Goal: Transaction & Acquisition: Book appointment/travel/reservation

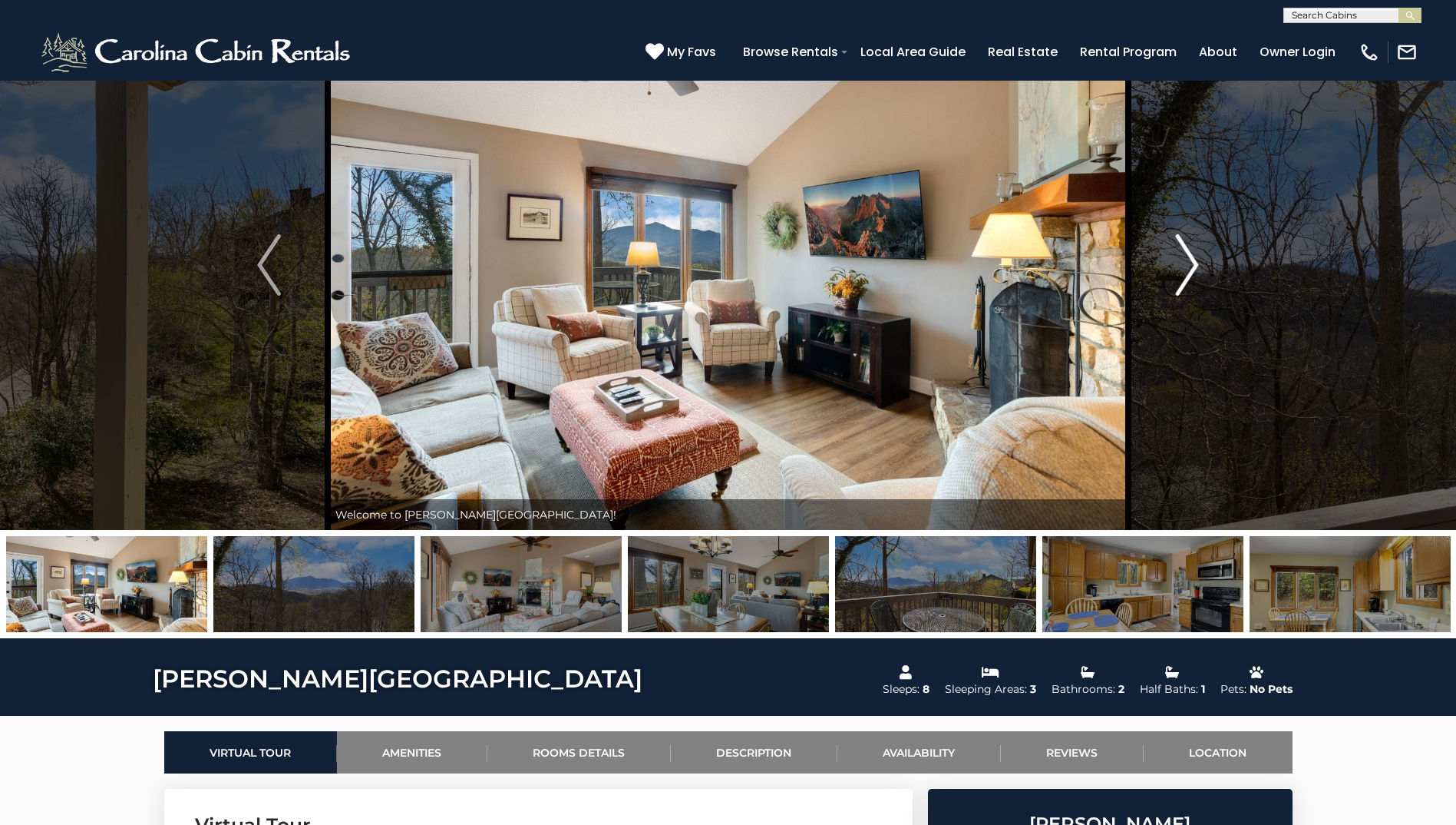
click at [717, 277] on button "Next" at bounding box center [1187, 265] width 118 height 530
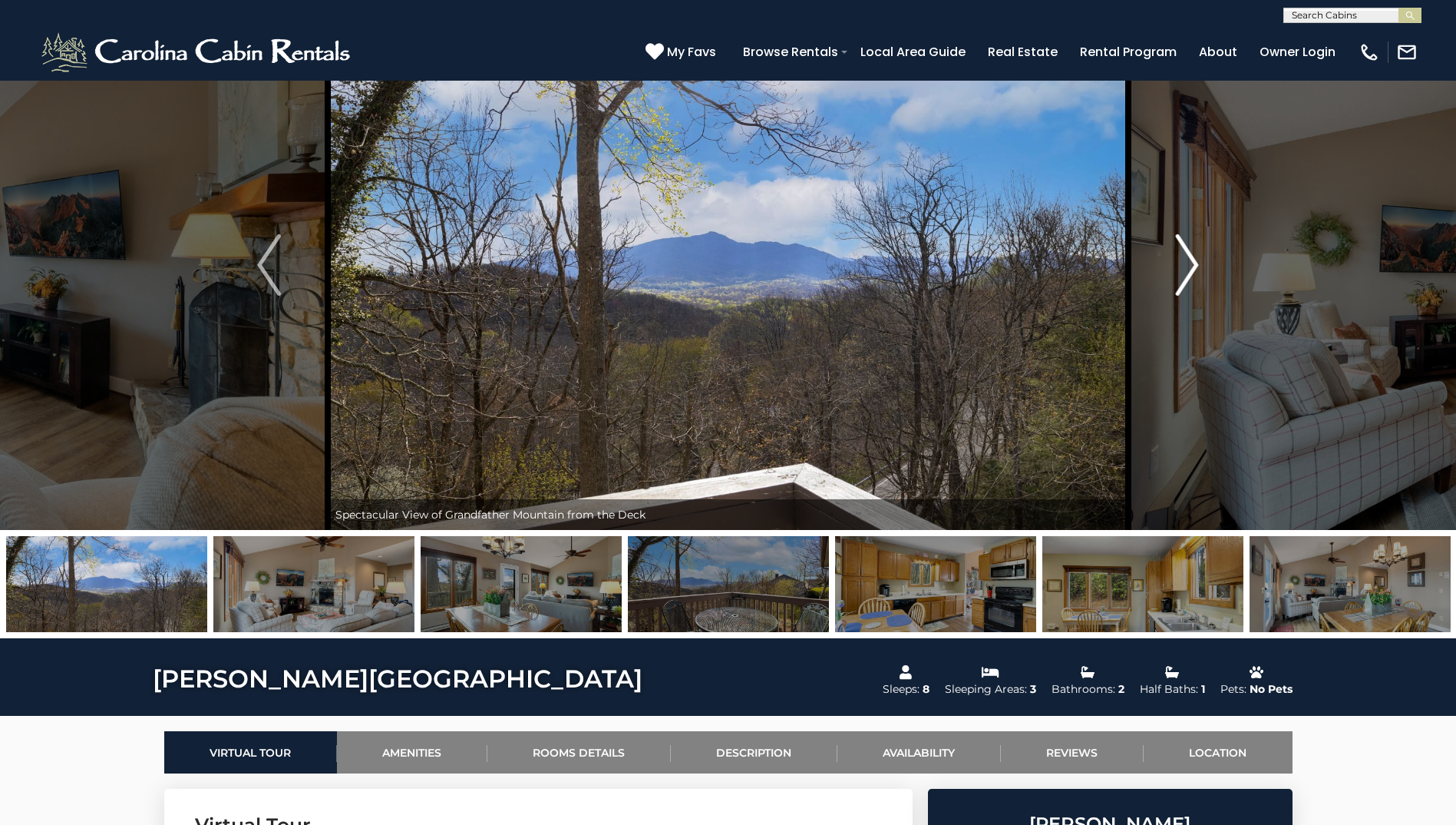
click at [717, 279] on button "Next" at bounding box center [1187, 265] width 118 height 530
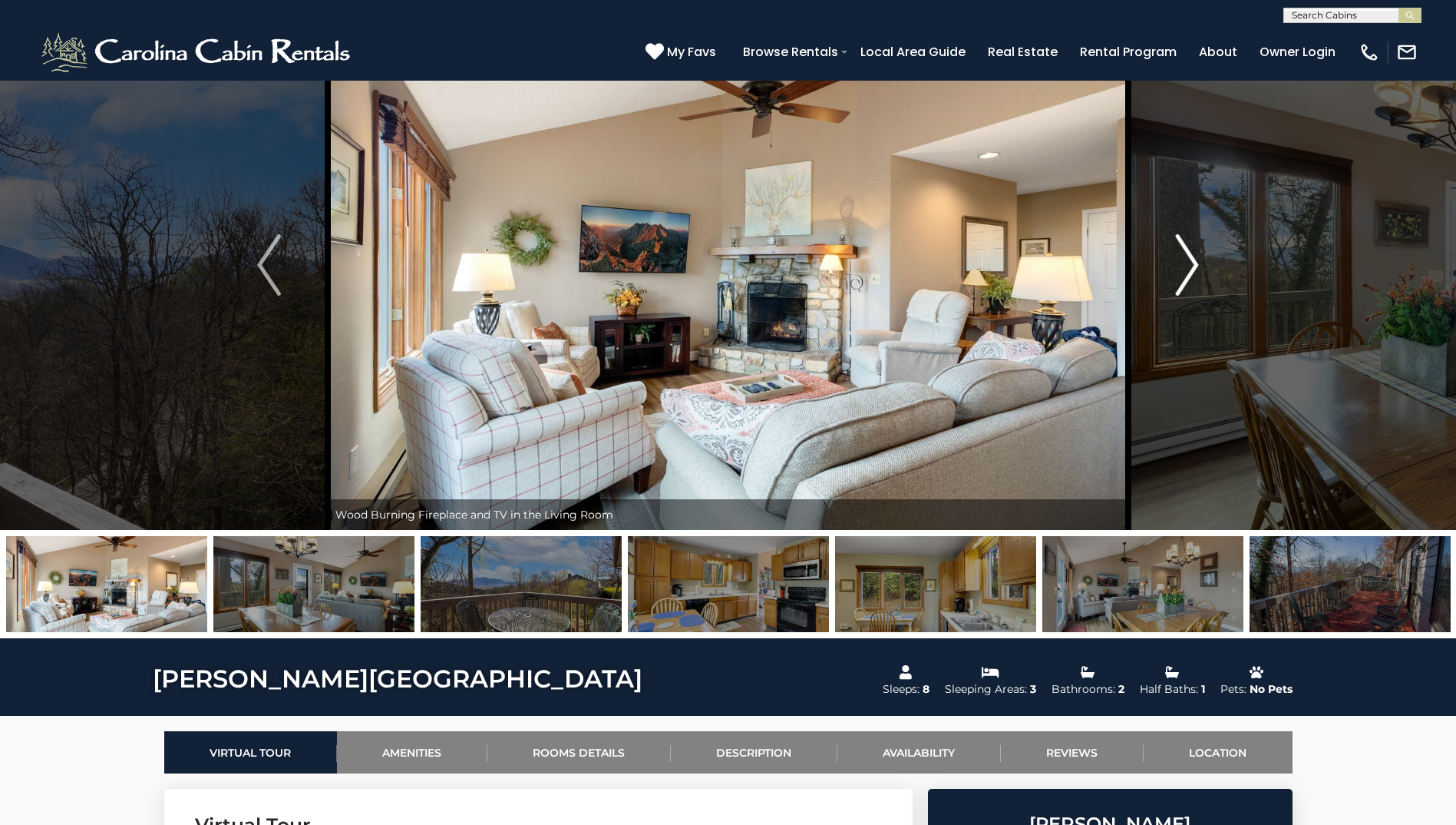
click at [717, 279] on button "Next" at bounding box center [1187, 265] width 118 height 530
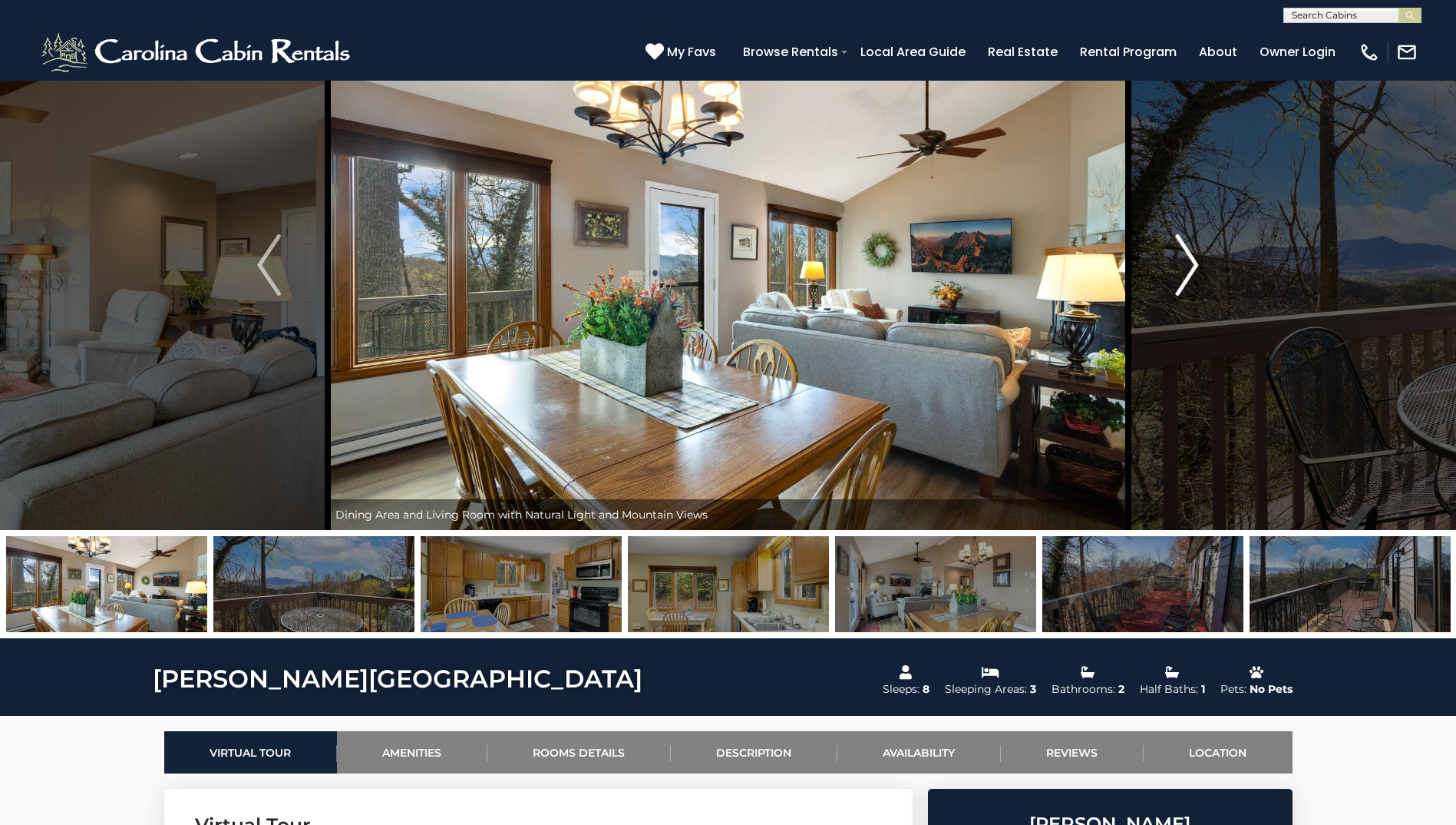
click at [717, 279] on button "Next" at bounding box center [1187, 265] width 118 height 530
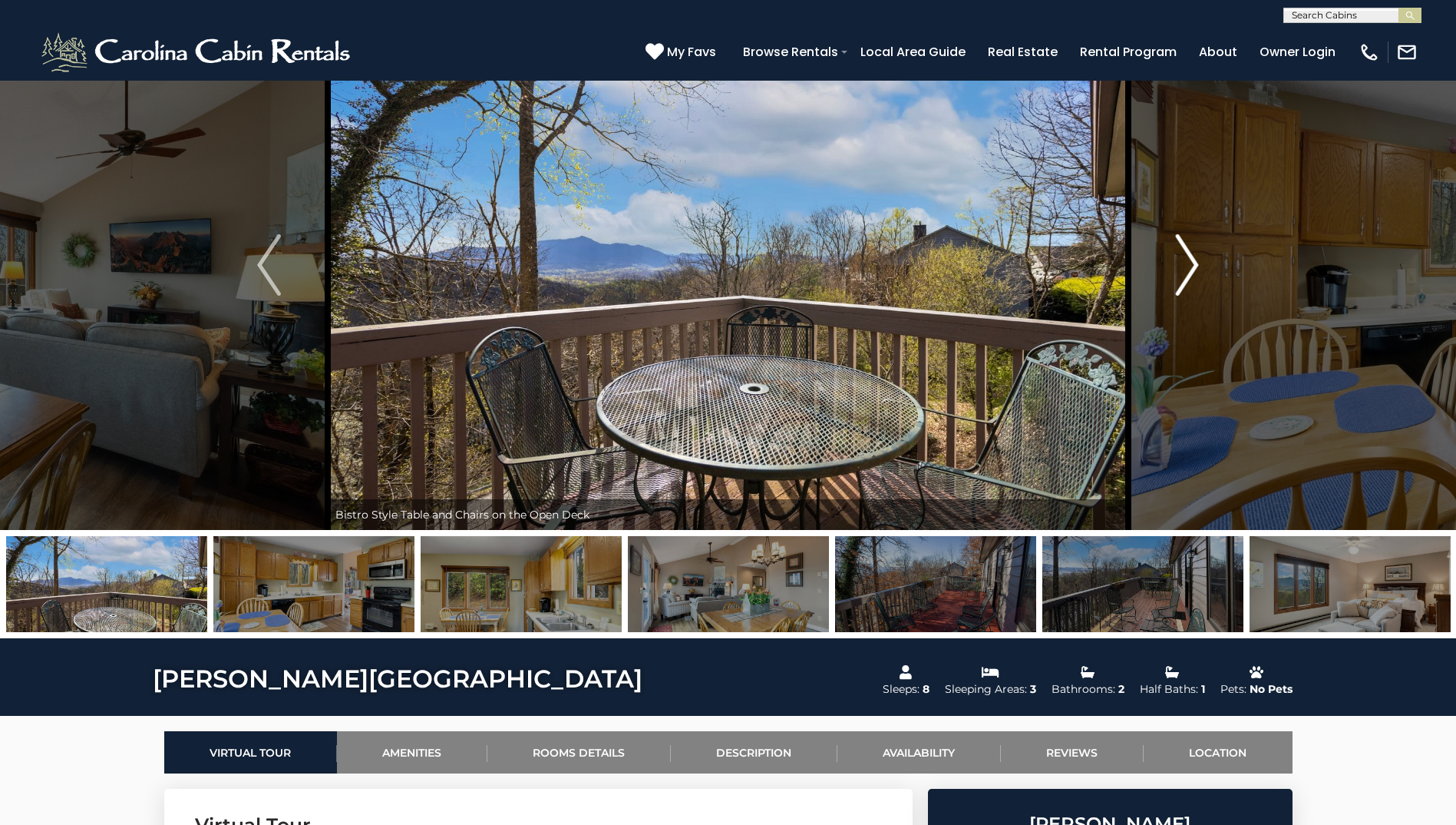
click at [717, 279] on button "Next" at bounding box center [1187, 265] width 118 height 530
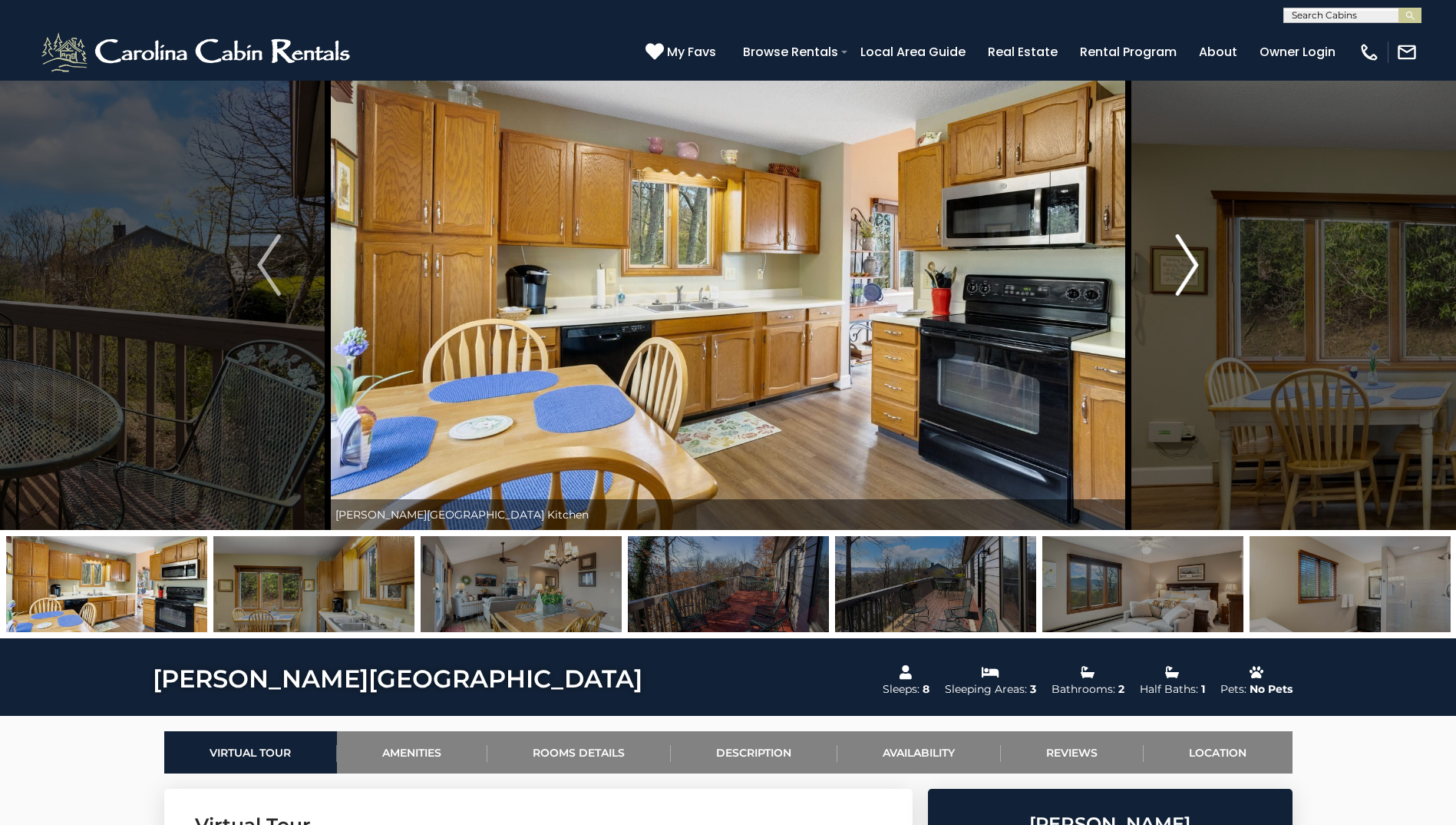
click at [717, 279] on button "Next" at bounding box center [1187, 265] width 118 height 530
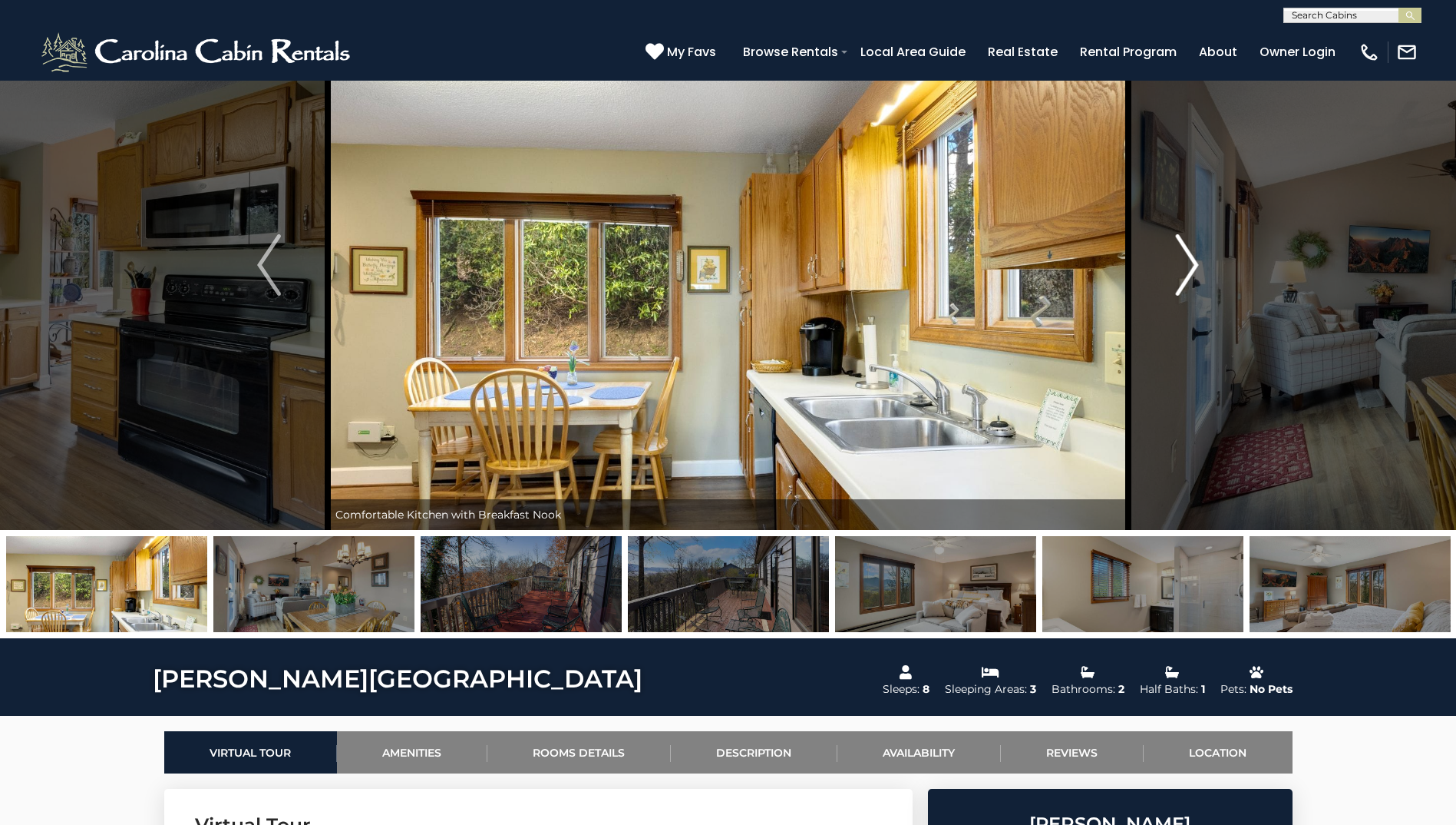
click at [717, 279] on button "Next" at bounding box center [1187, 265] width 118 height 530
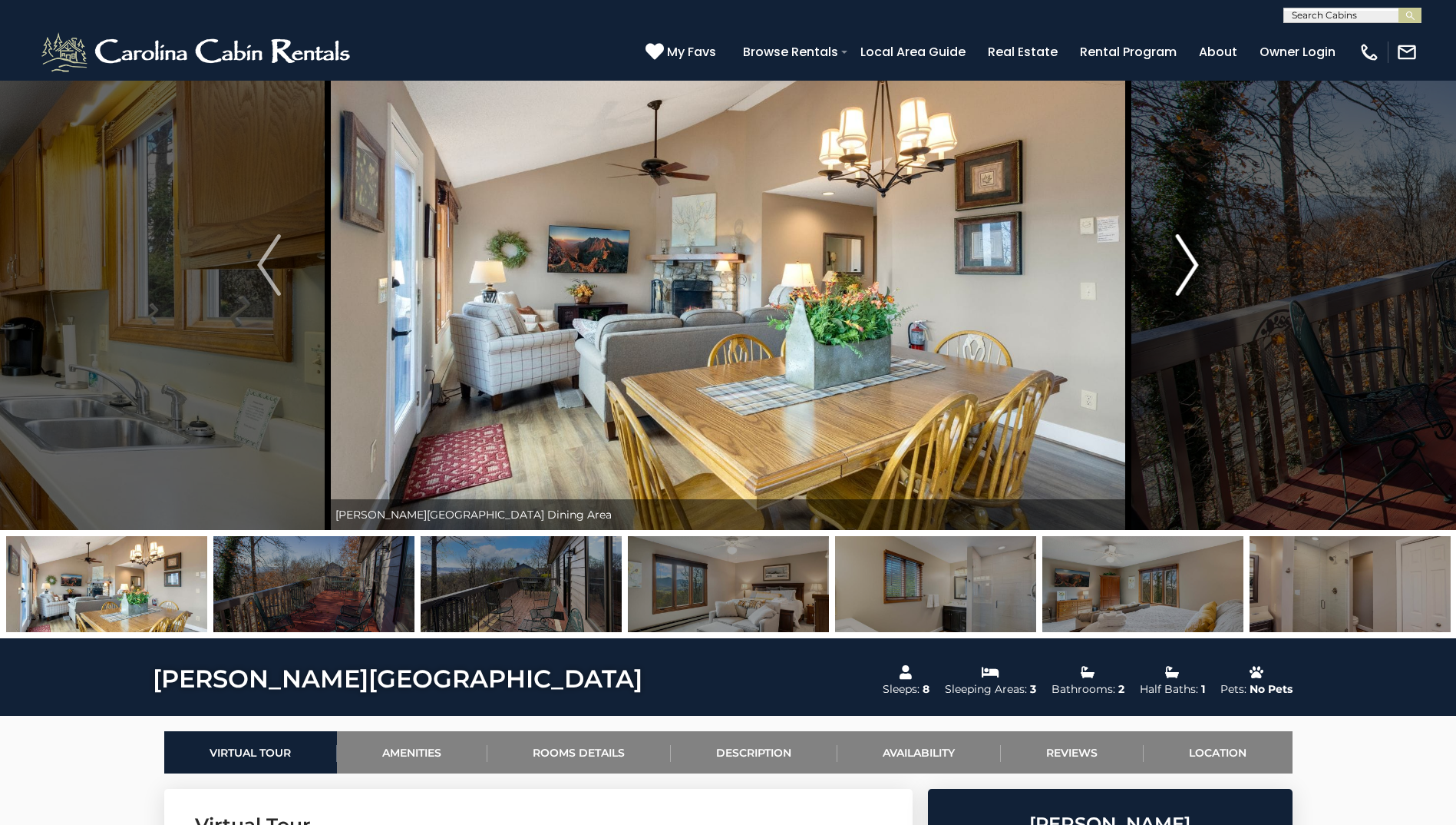
click at [717, 276] on button "Next" at bounding box center [1187, 265] width 118 height 530
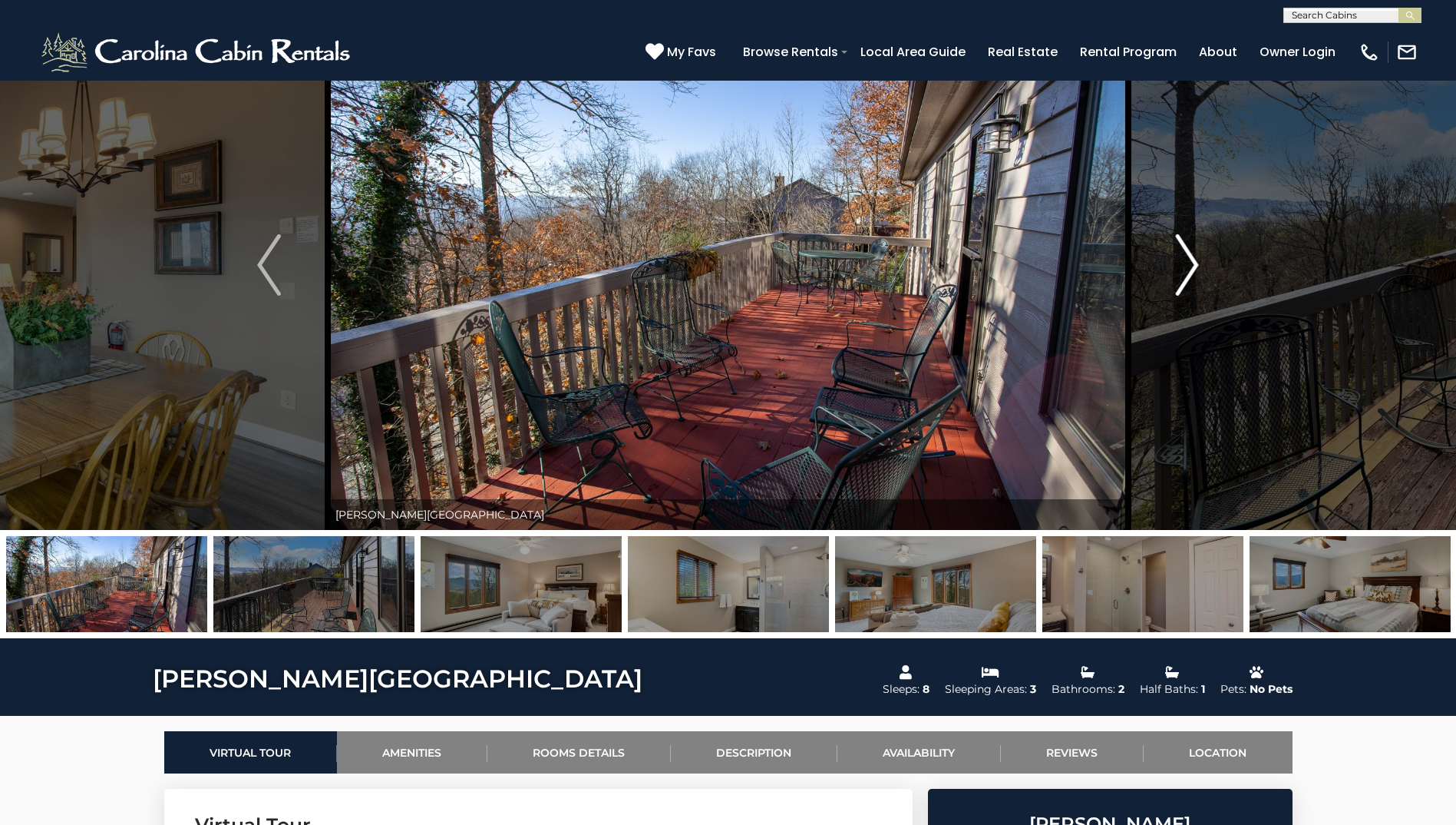
click at [717, 274] on img "Next" at bounding box center [1187, 265] width 23 height 62
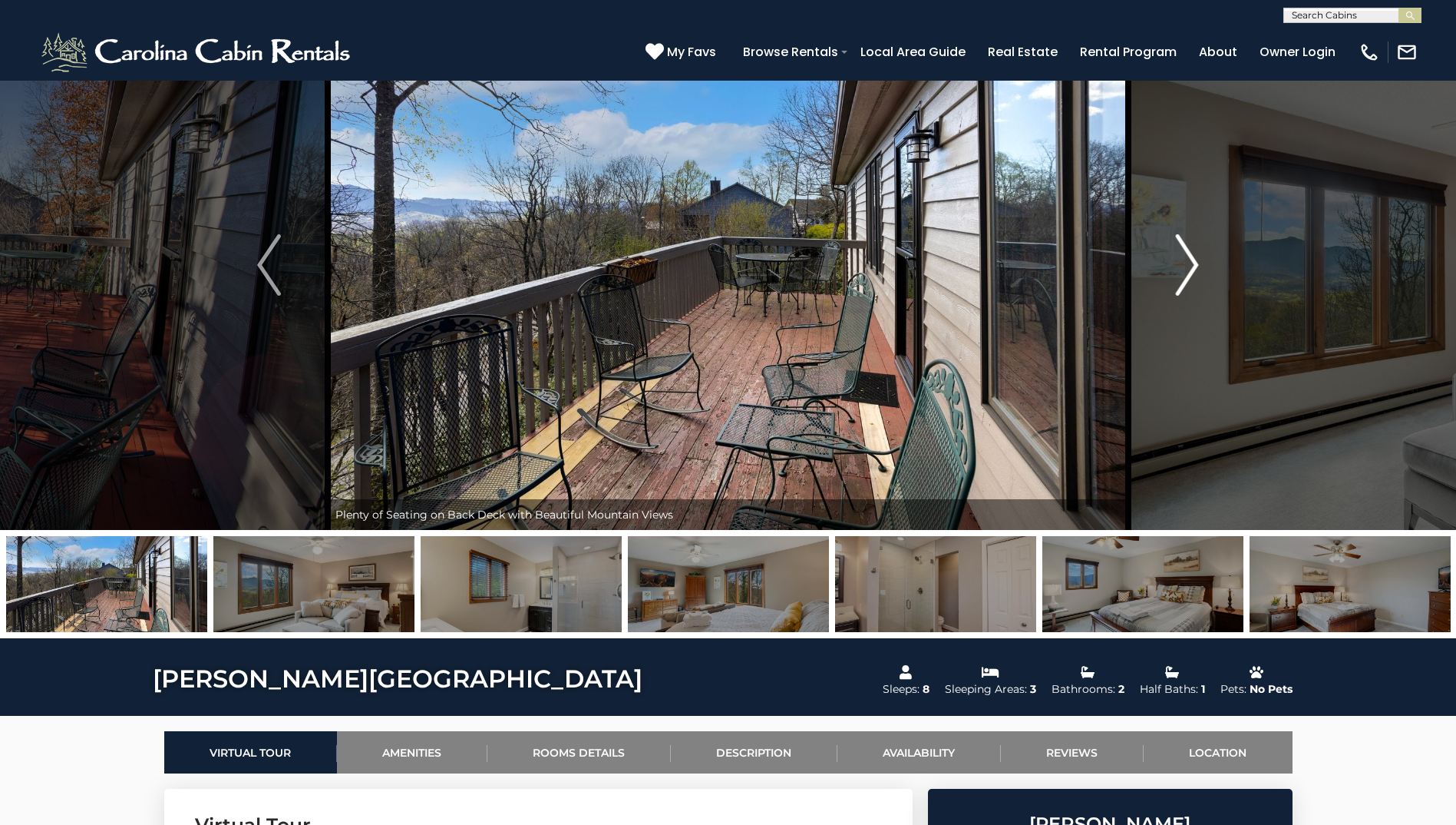
click at [717, 274] on img "Next" at bounding box center [1187, 265] width 23 height 62
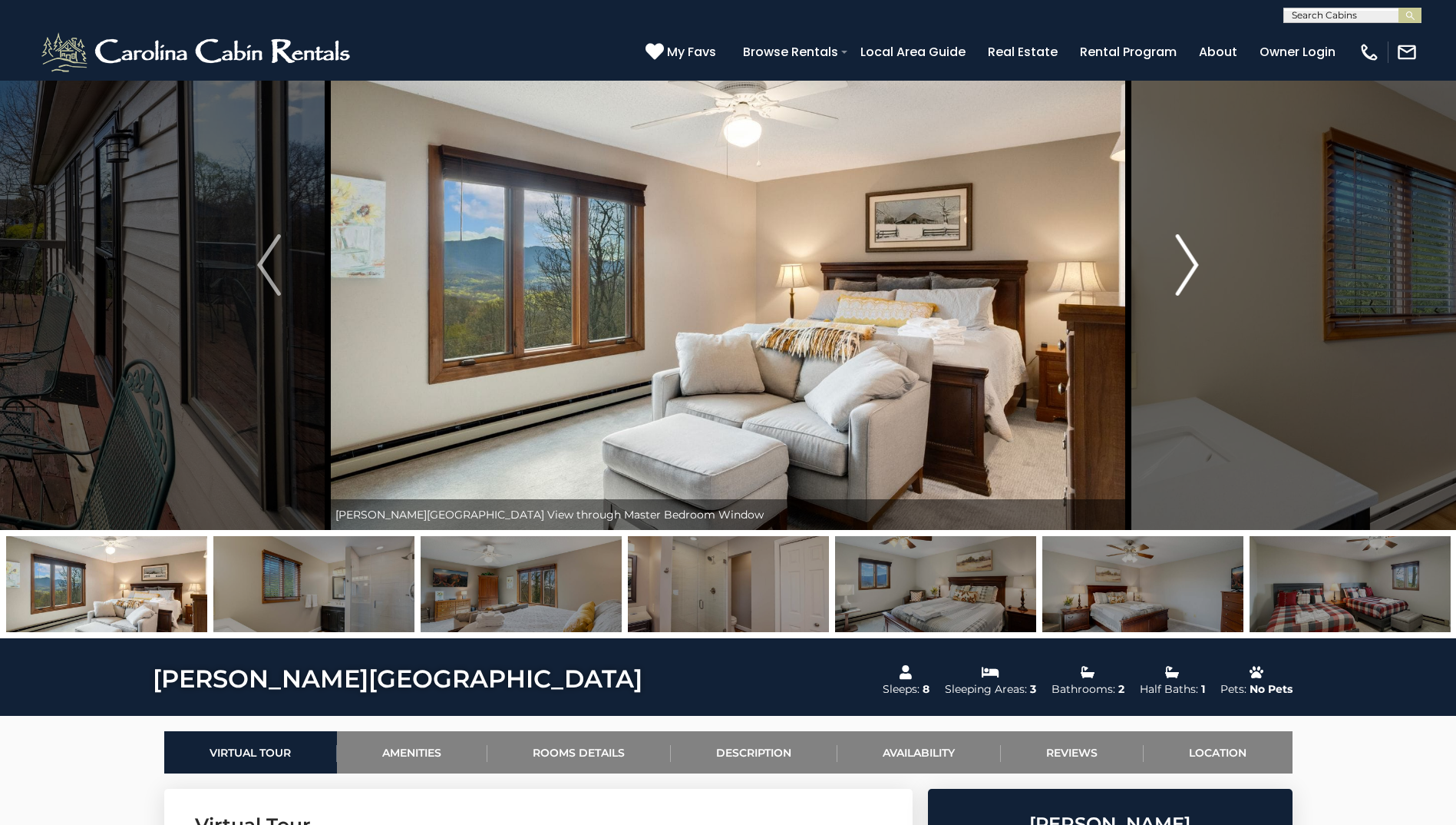
click at [717, 274] on img "Next" at bounding box center [1187, 265] width 23 height 62
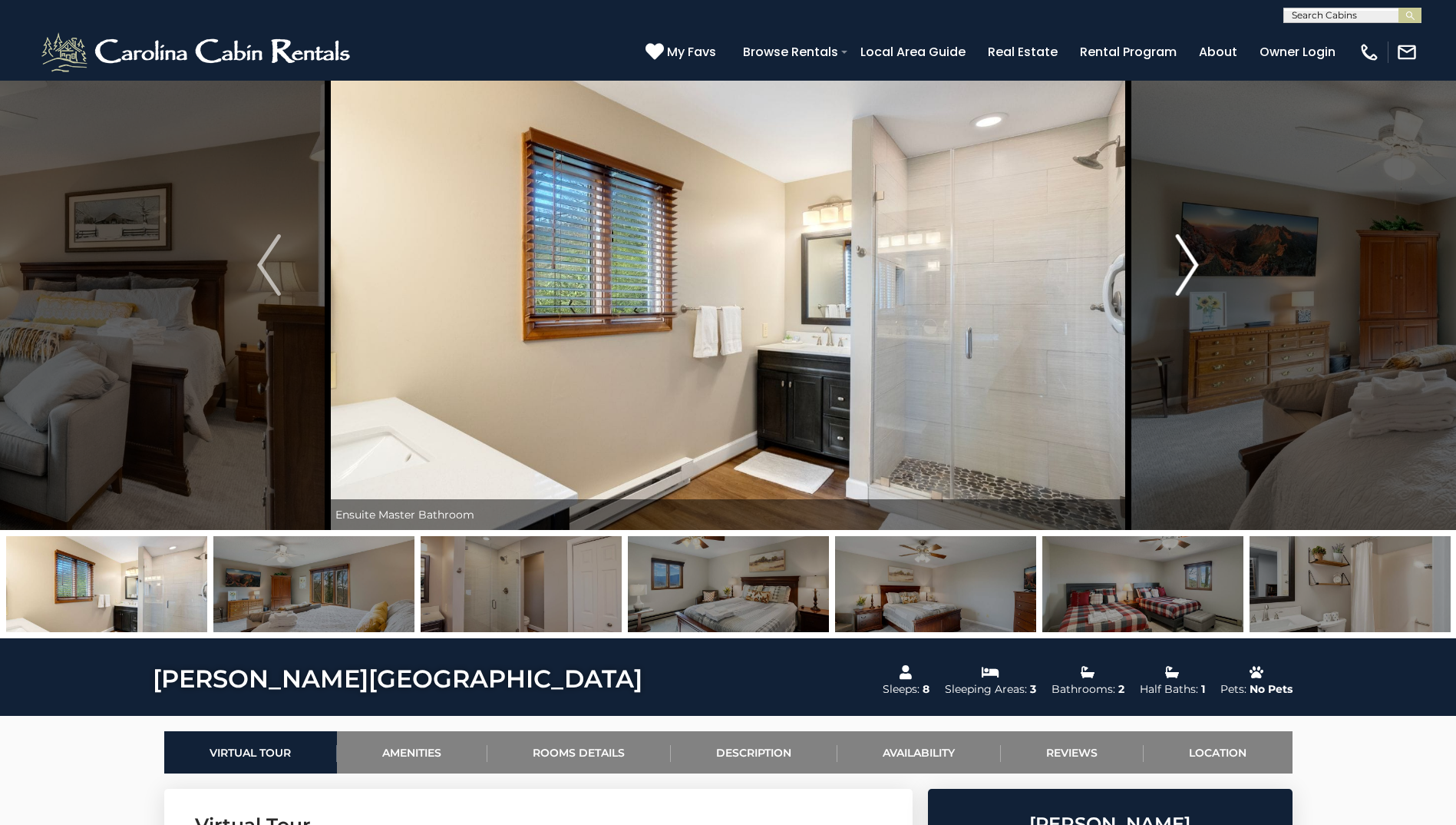
click at [717, 274] on img "Next" at bounding box center [1187, 265] width 23 height 62
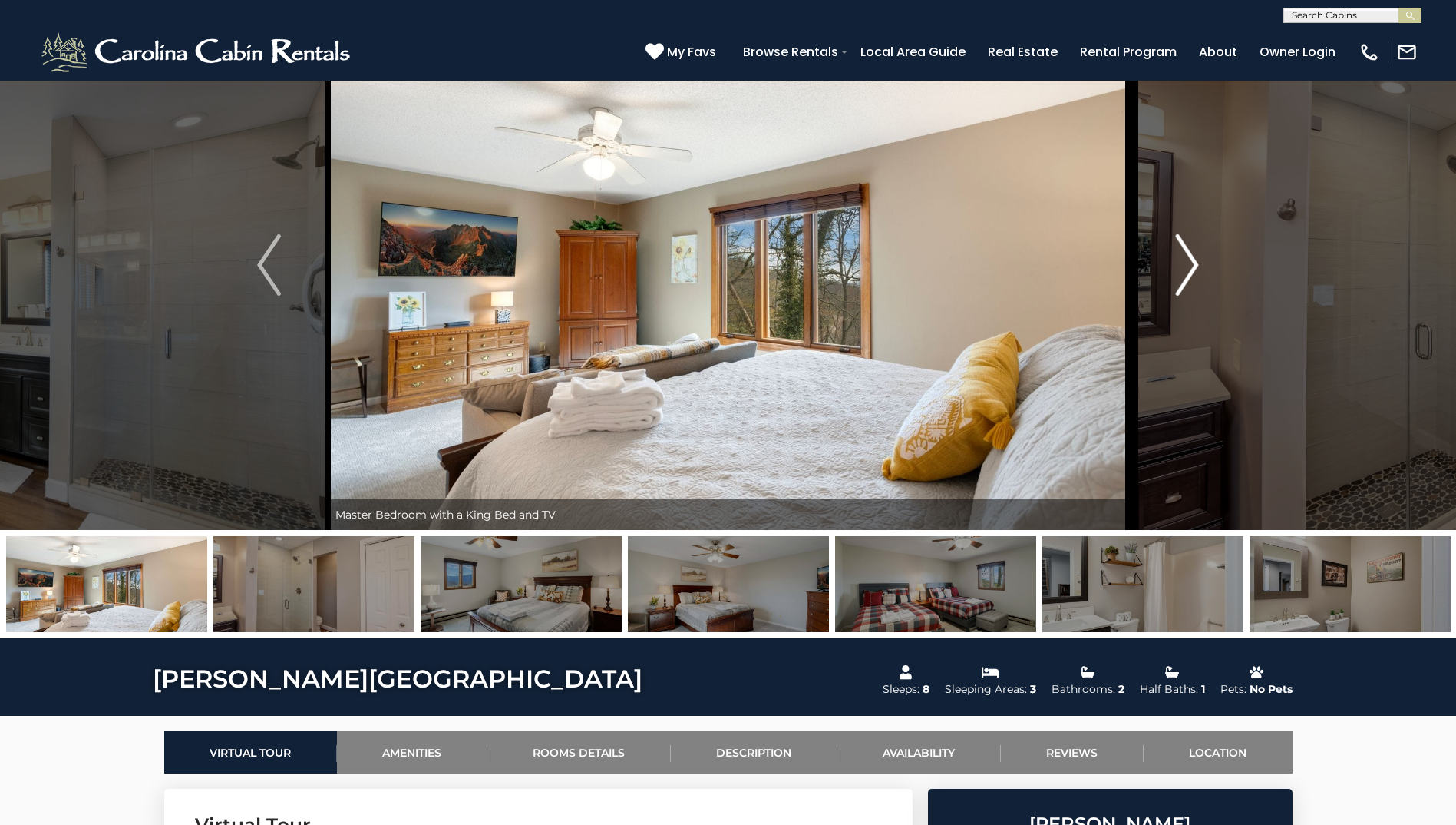
click at [717, 274] on img "Next" at bounding box center [1187, 265] width 23 height 62
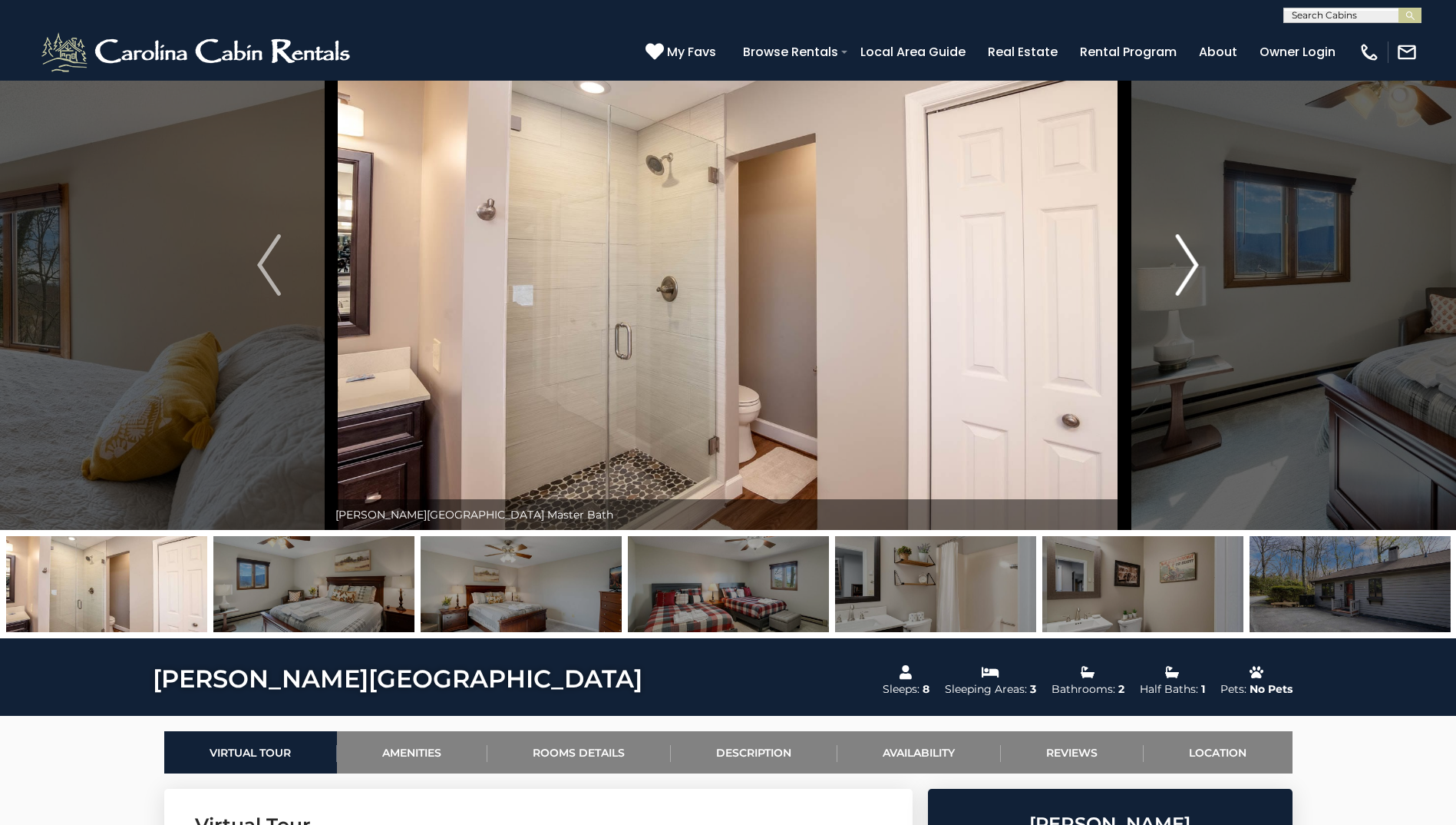
click at [717, 274] on img "Next" at bounding box center [1187, 265] width 23 height 62
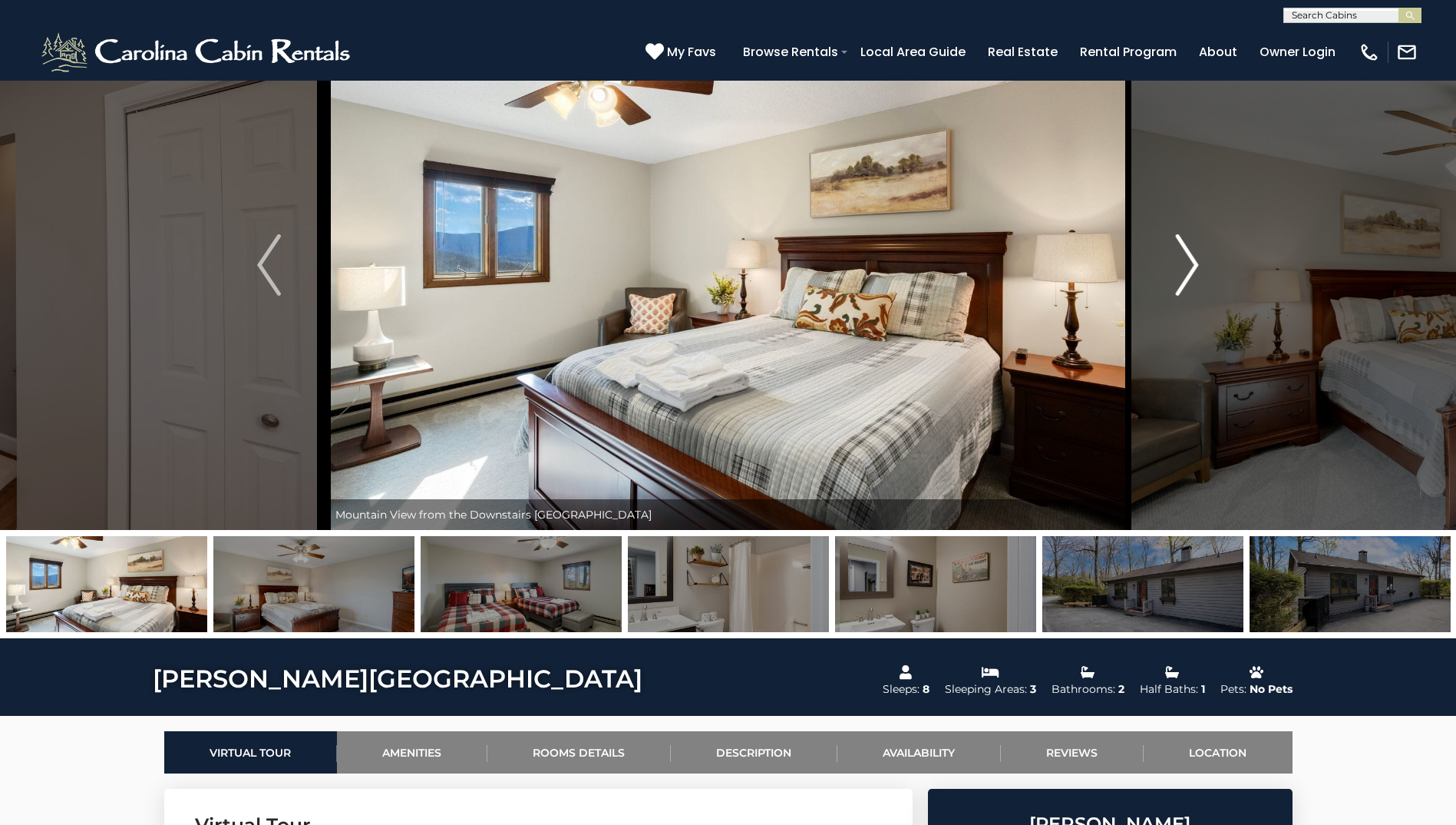
click at [717, 274] on img "Next" at bounding box center [1187, 265] width 23 height 62
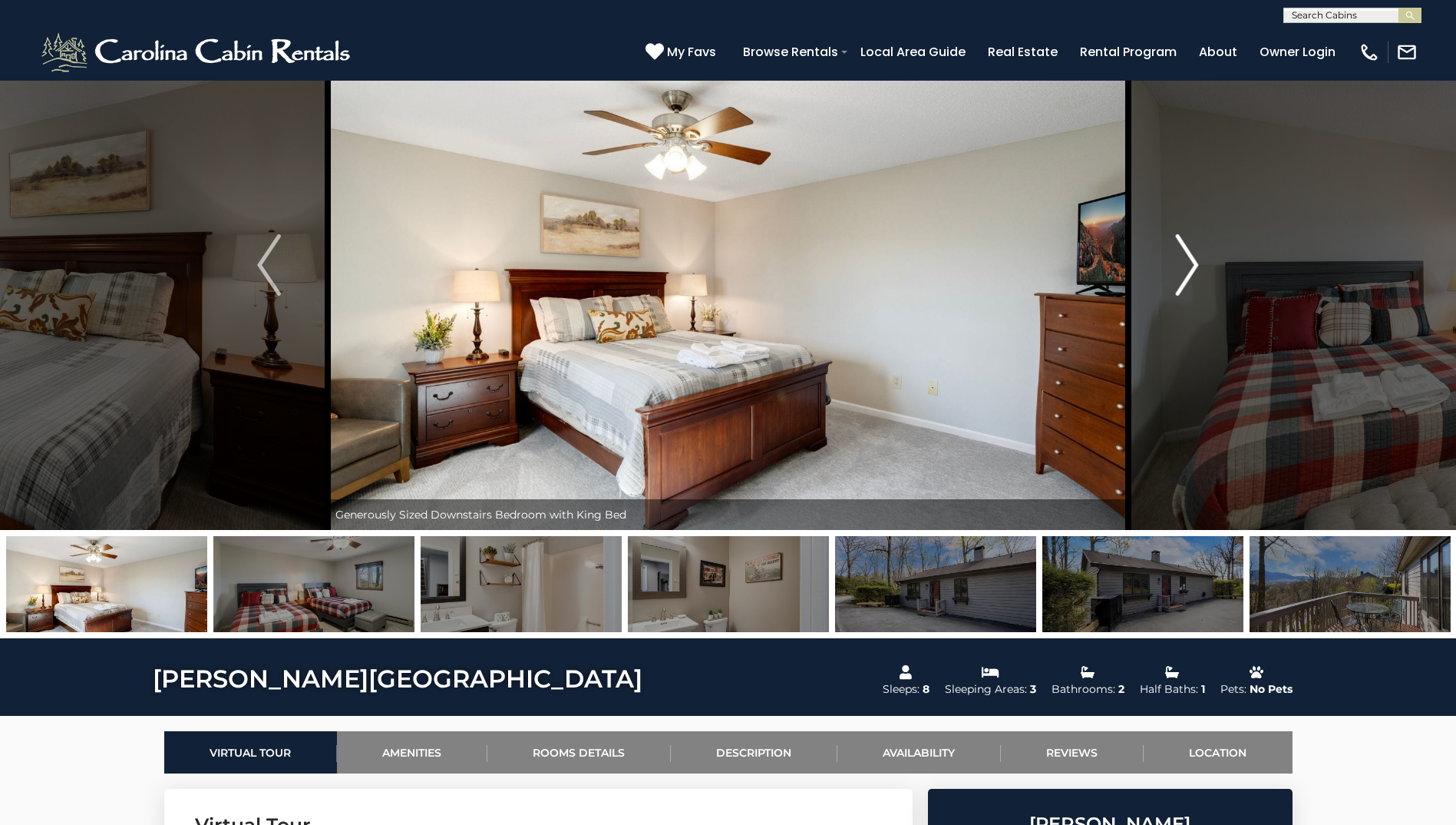
click at [717, 274] on img "Next" at bounding box center [1187, 265] width 23 height 62
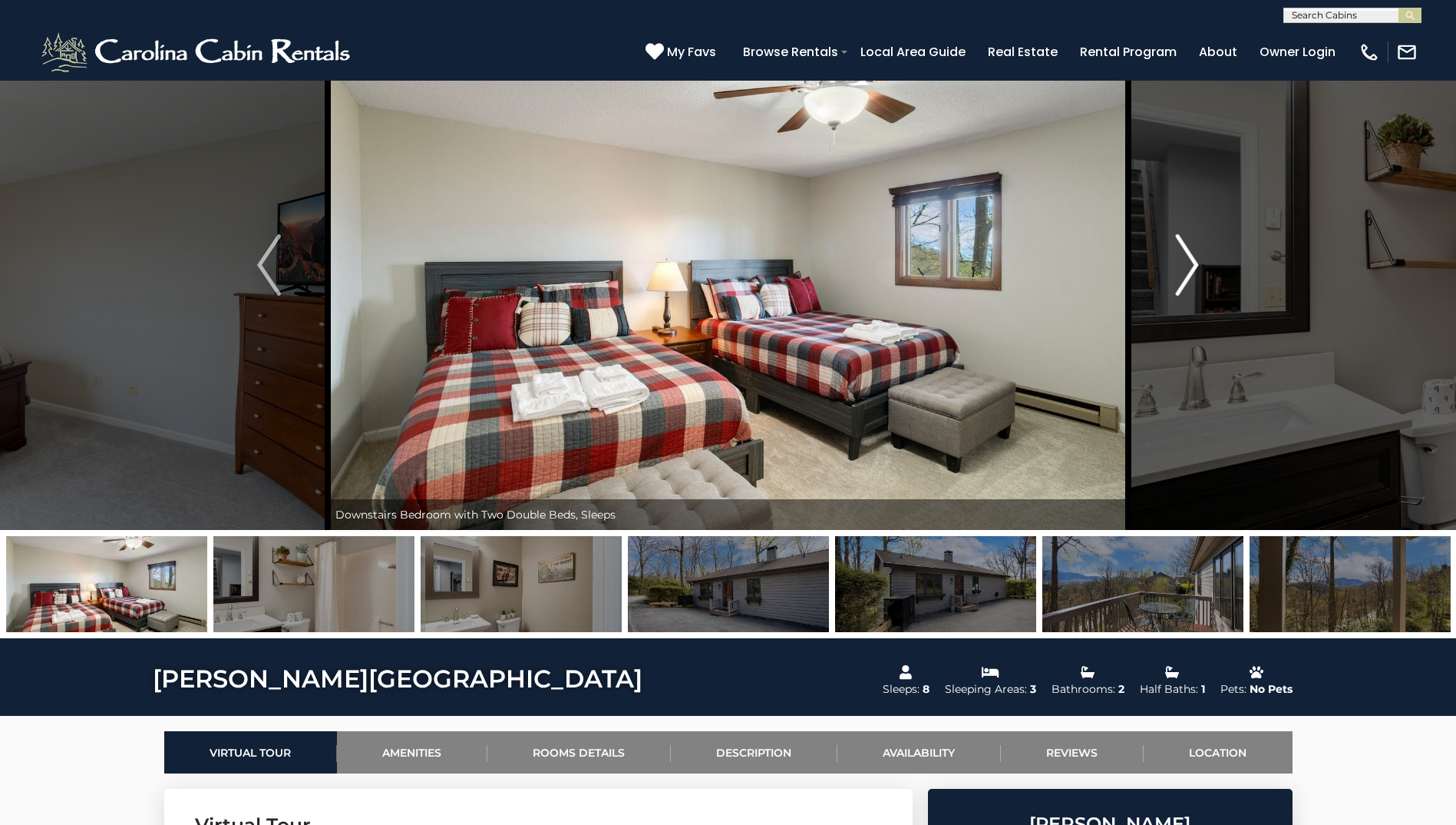
click at [717, 274] on img "Next" at bounding box center [1187, 265] width 23 height 62
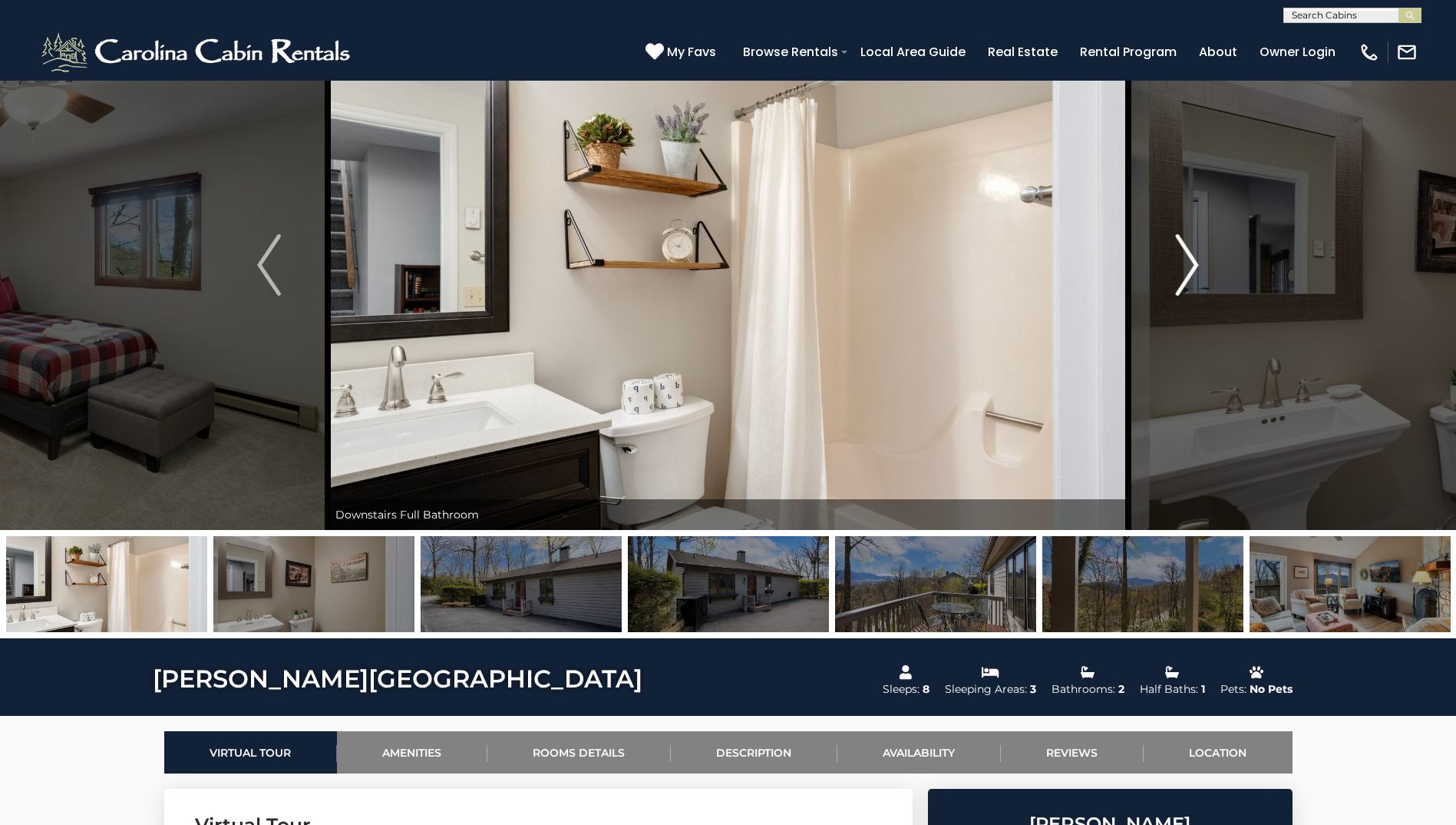
click at [717, 274] on img "Next" at bounding box center [1187, 265] width 23 height 62
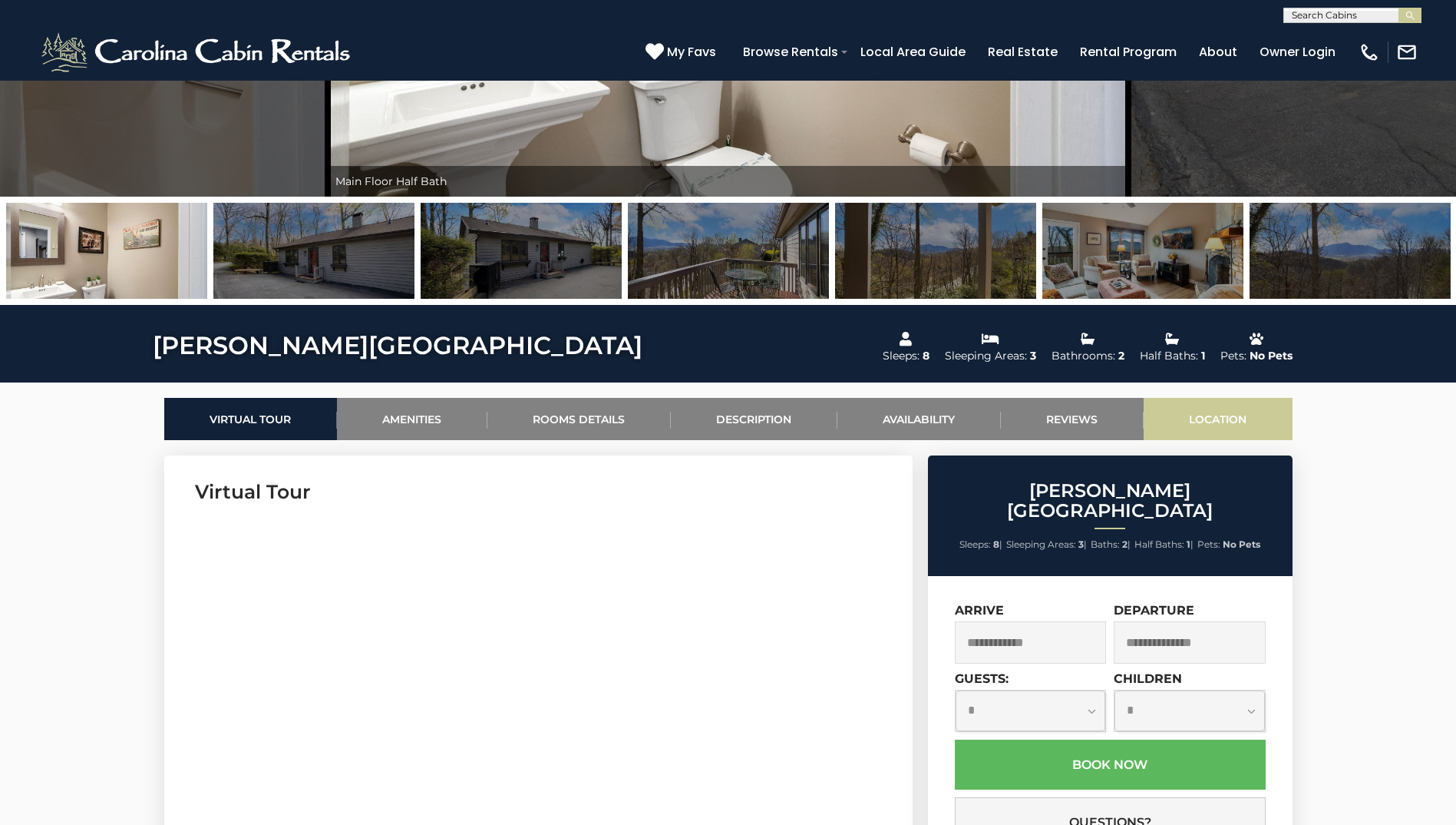
scroll to position [334, 0]
click at [717, 620] on input "text" at bounding box center [1031, 641] width 152 height 42
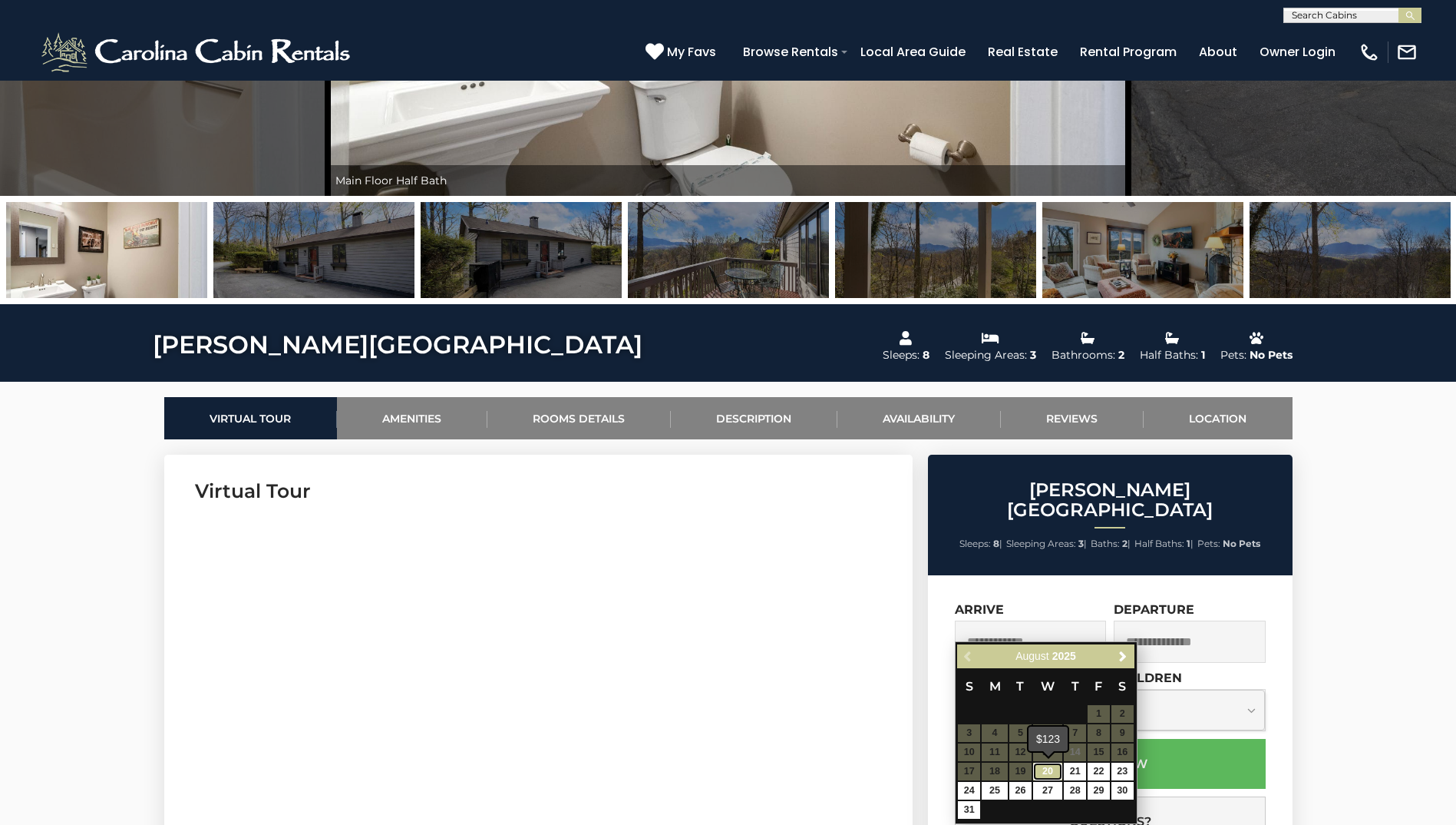
click at [717, 726] on link "20" at bounding box center [1048, 771] width 29 height 18
type input "**********"
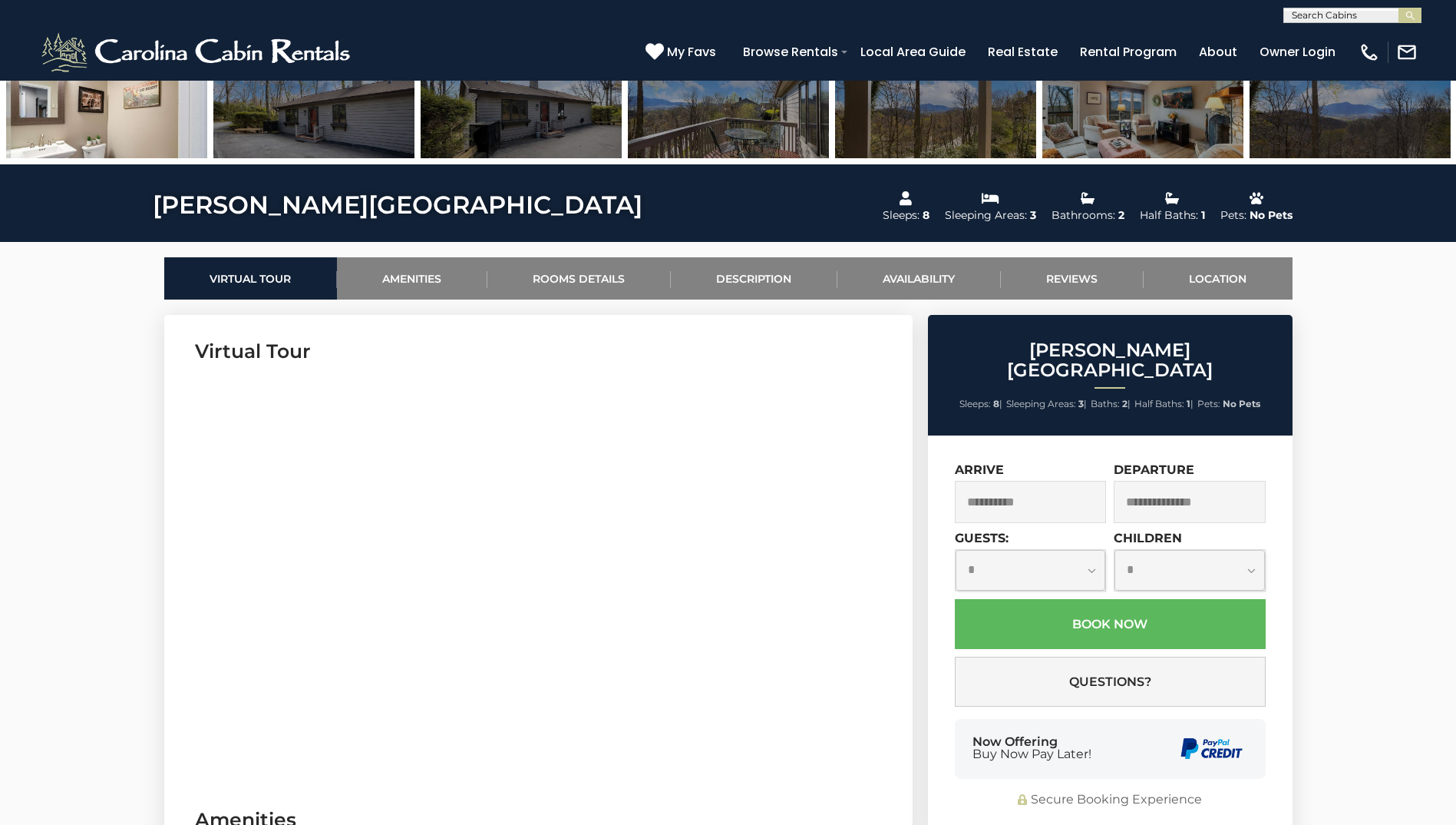
scroll to position [476, 0]
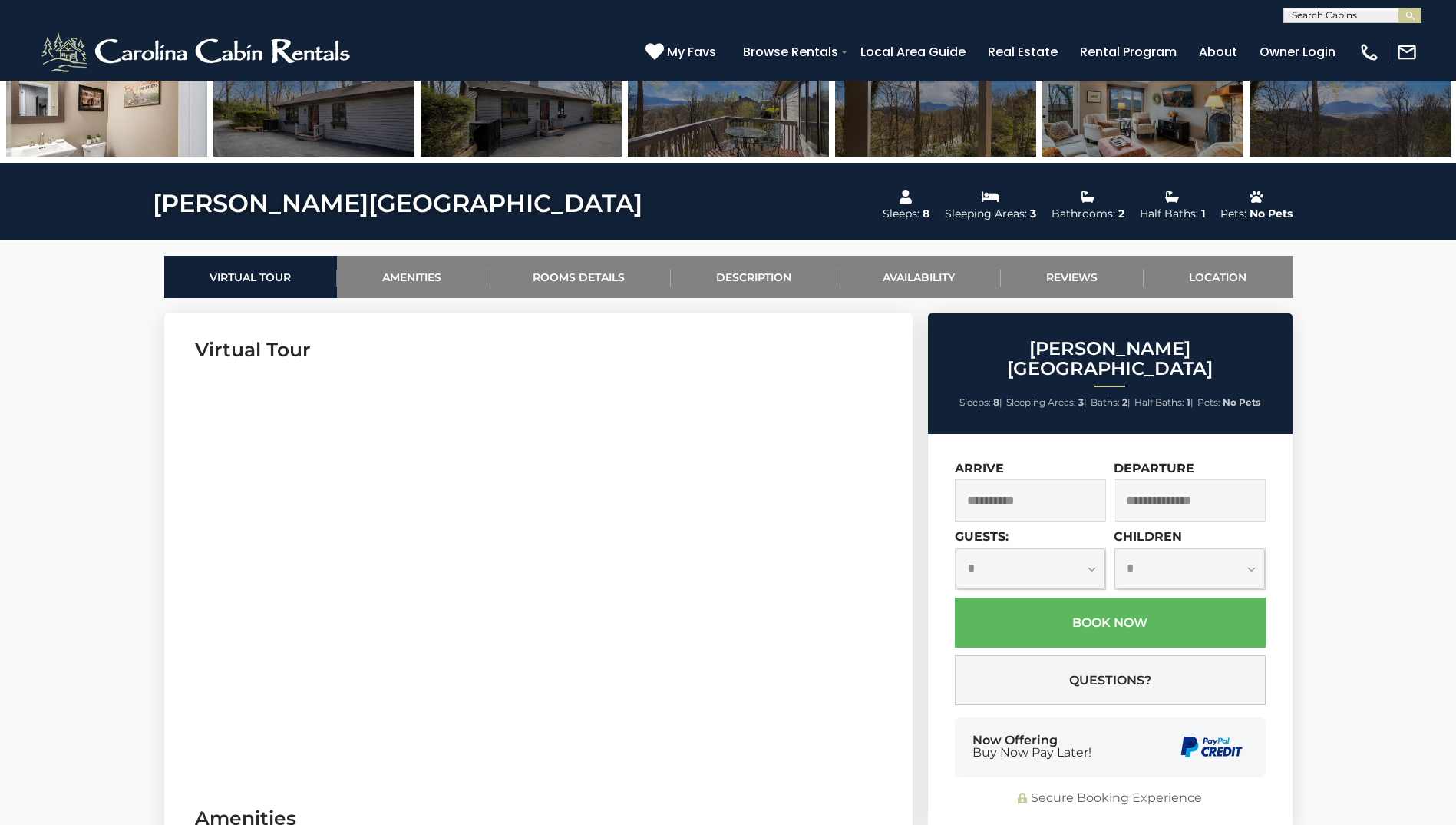
click at [717, 496] on input "text" at bounding box center [1190, 500] width 152 height 42
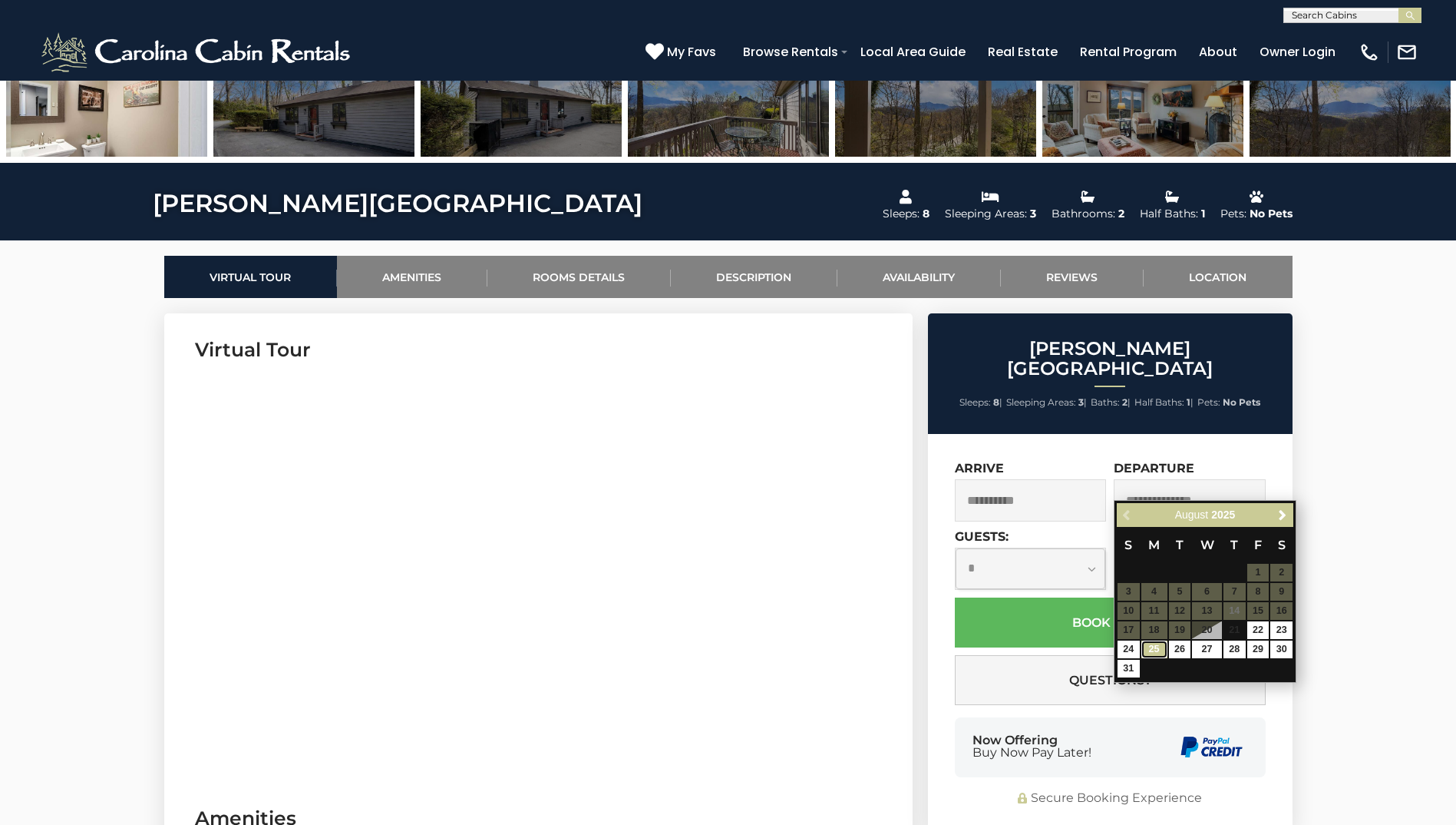
click at [717, 641] on link "25" at bounding box center [1154, 649] width 26 height 18
type input "**********"
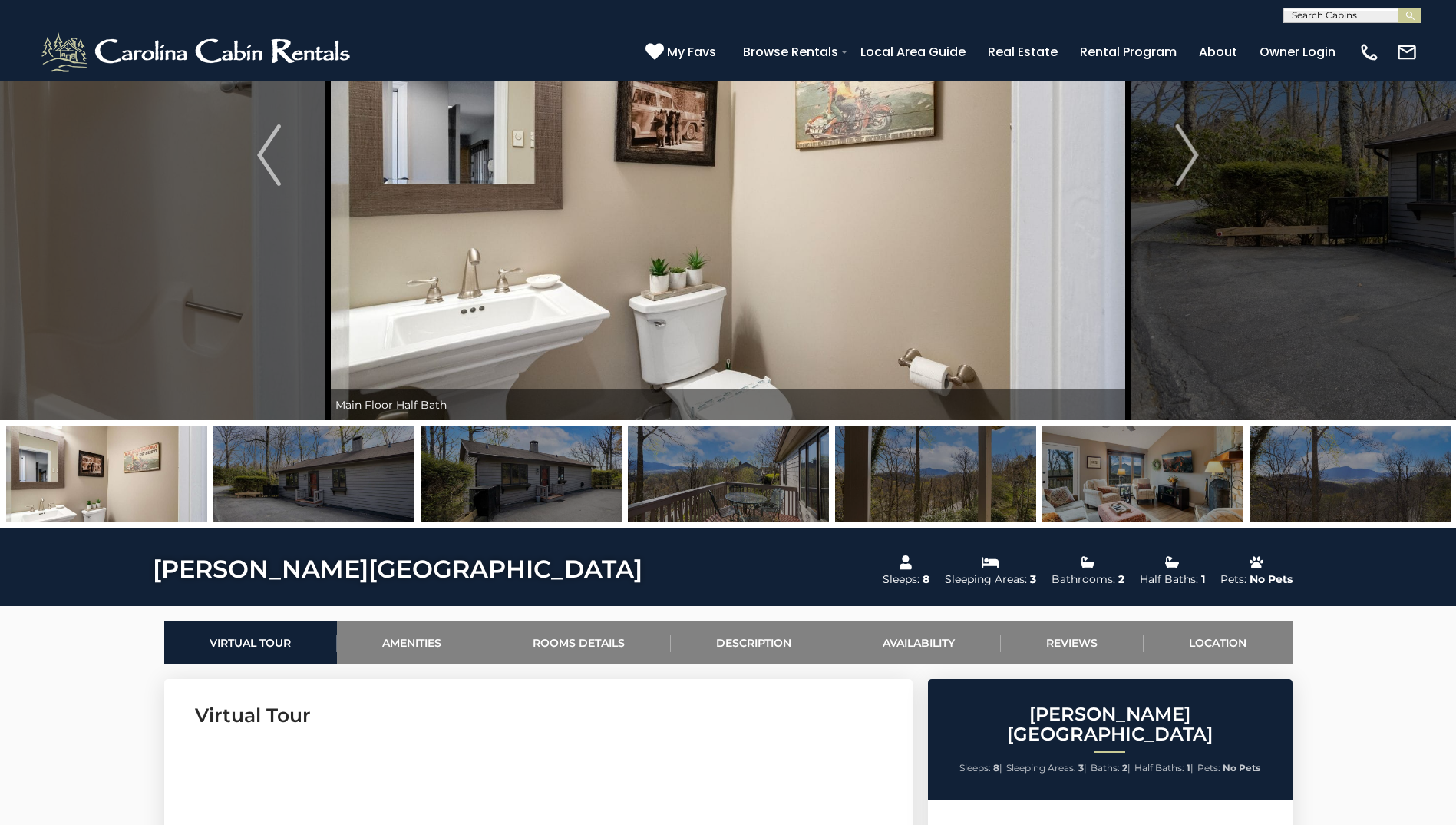
scroll to position [0, 0]
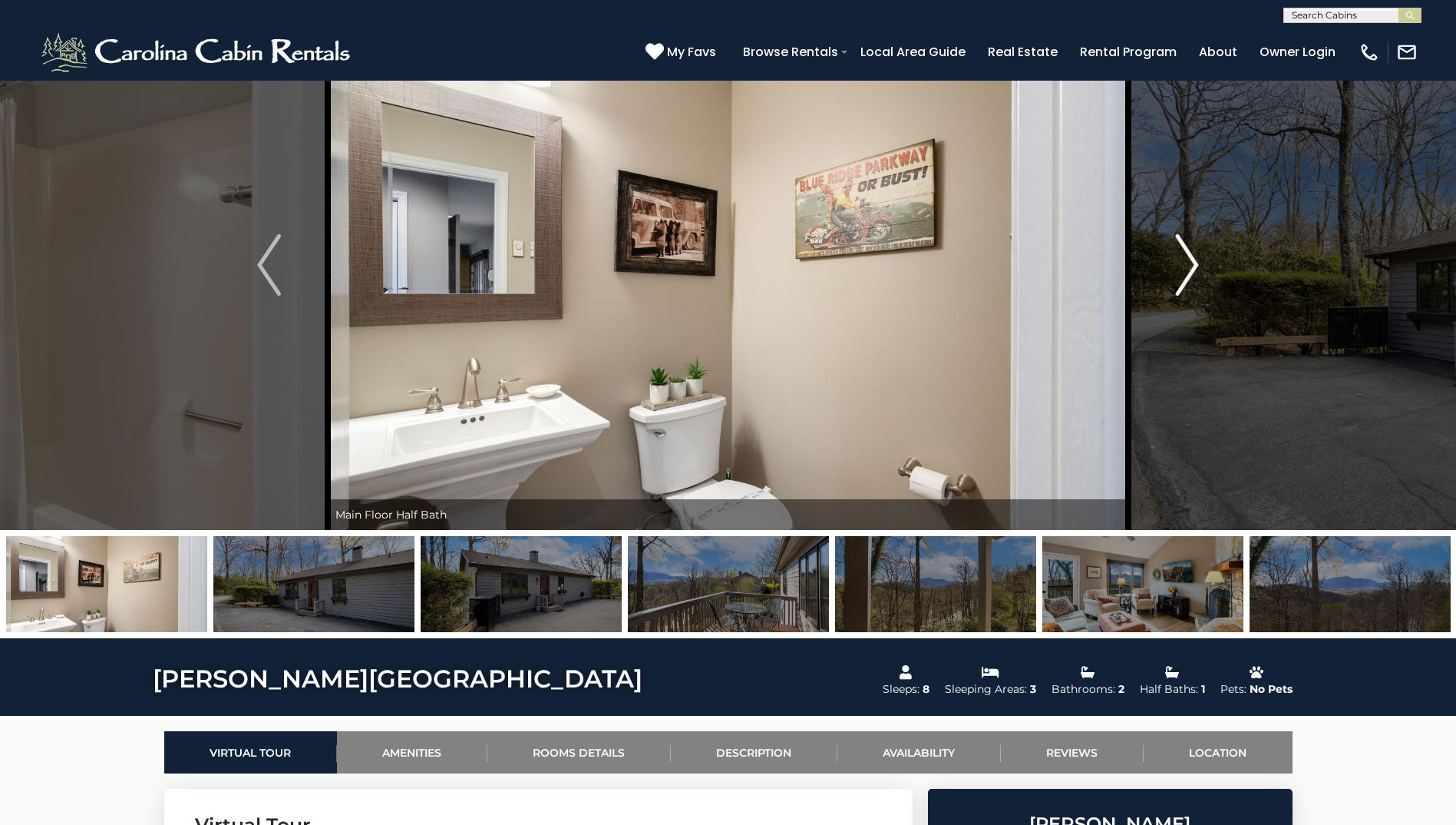
click at [717, 276] on img "Next" at bounding box center [1187, 265] width 23 height 62
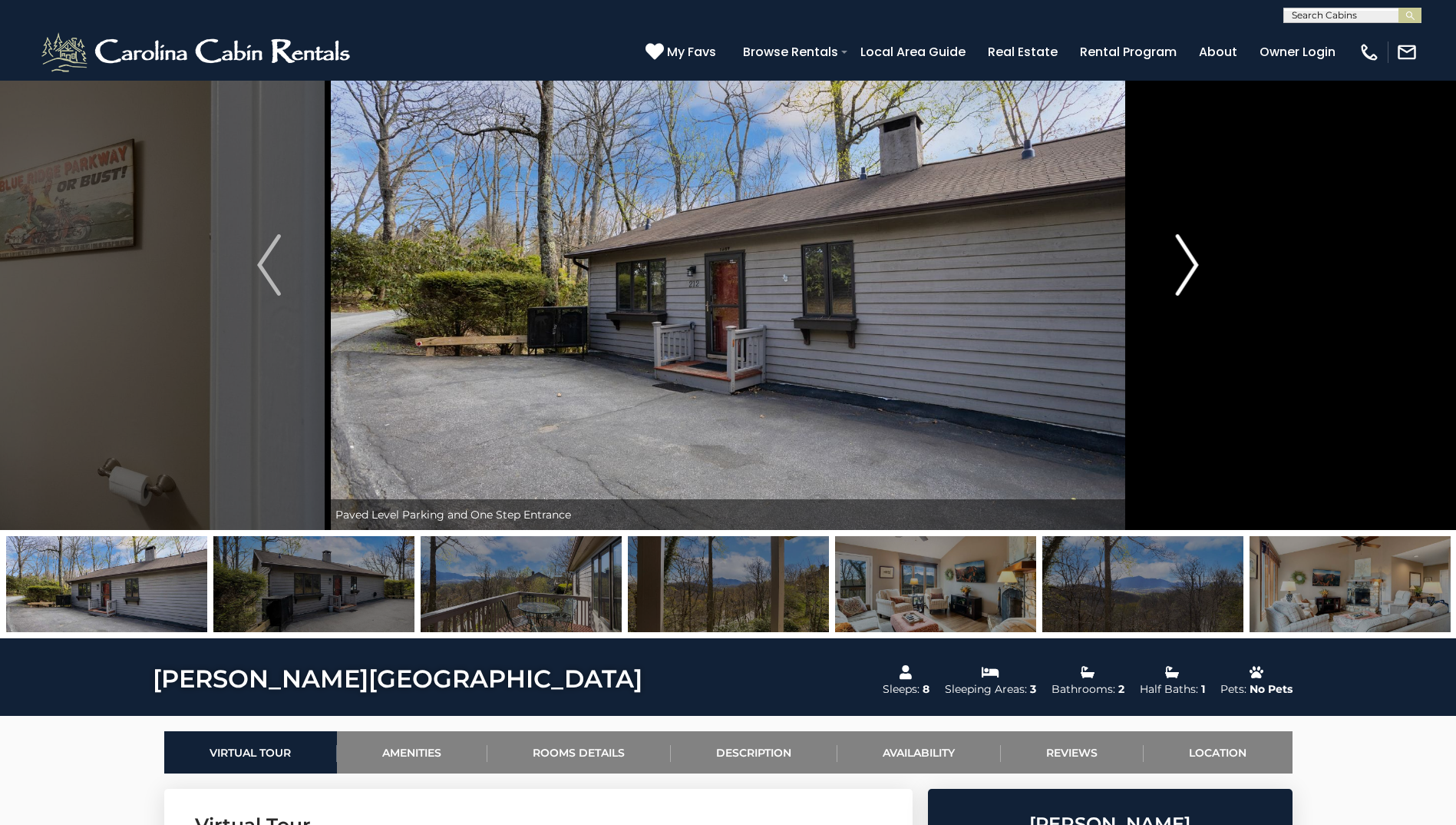
click at [717, 276] on img "Next" at bounding box center [1187, 265] width 23 height 62
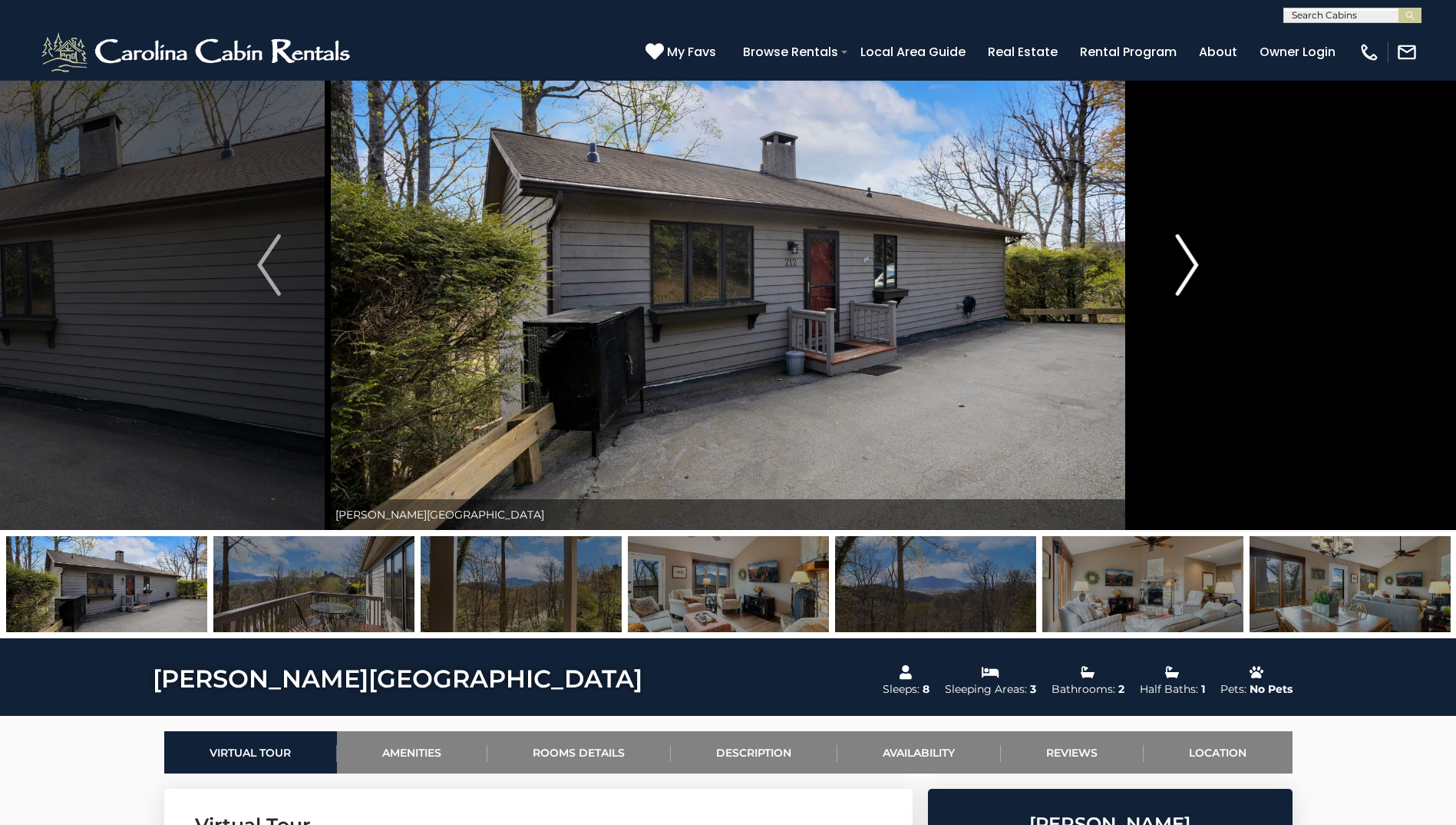
click at [717, 276] on img "Next" at bounding box center [1187, 265] width 23 height 62
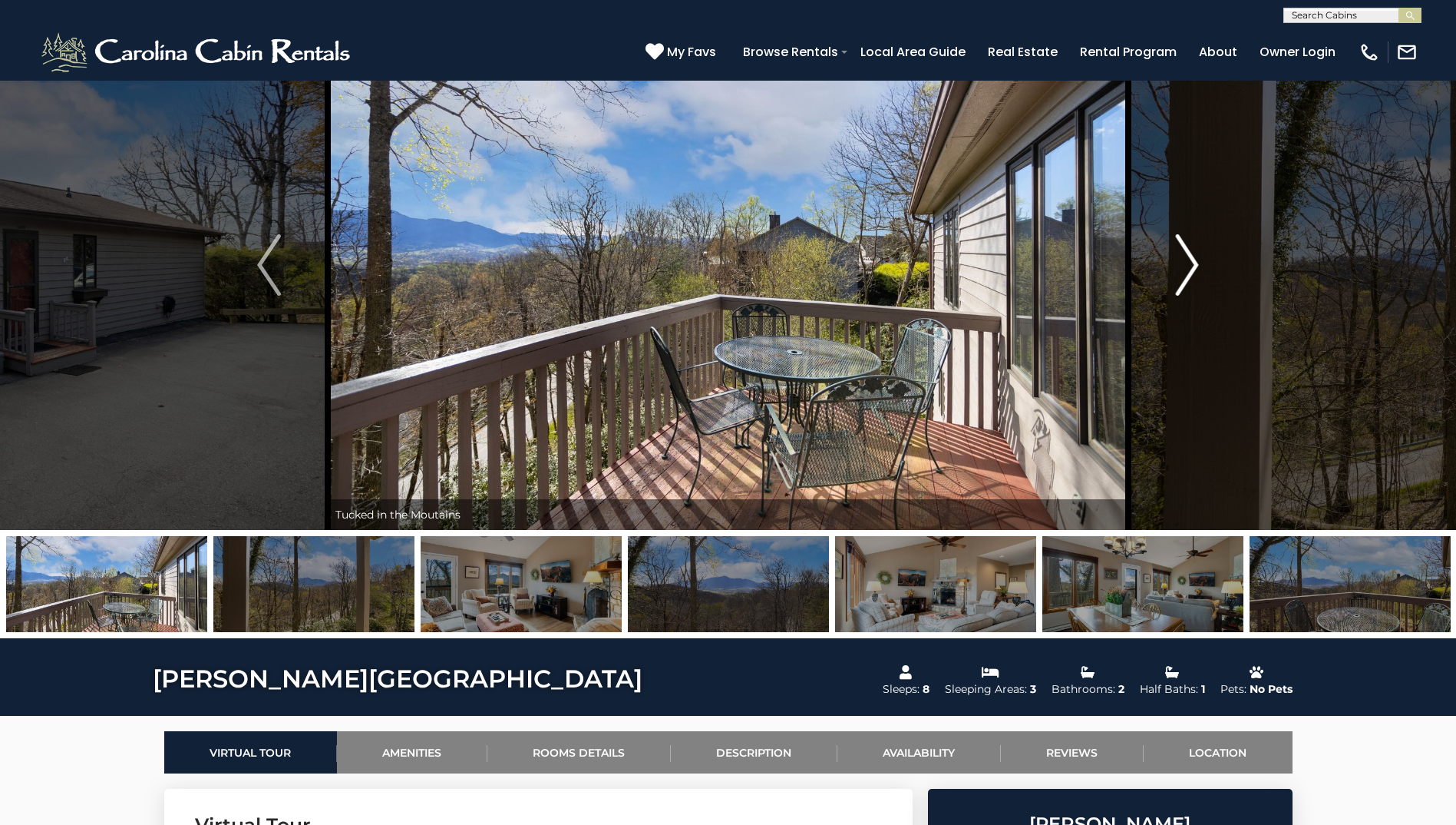
click at [717, 276] on img "Next" at bounding box center [1187, 265] width 23 height 62
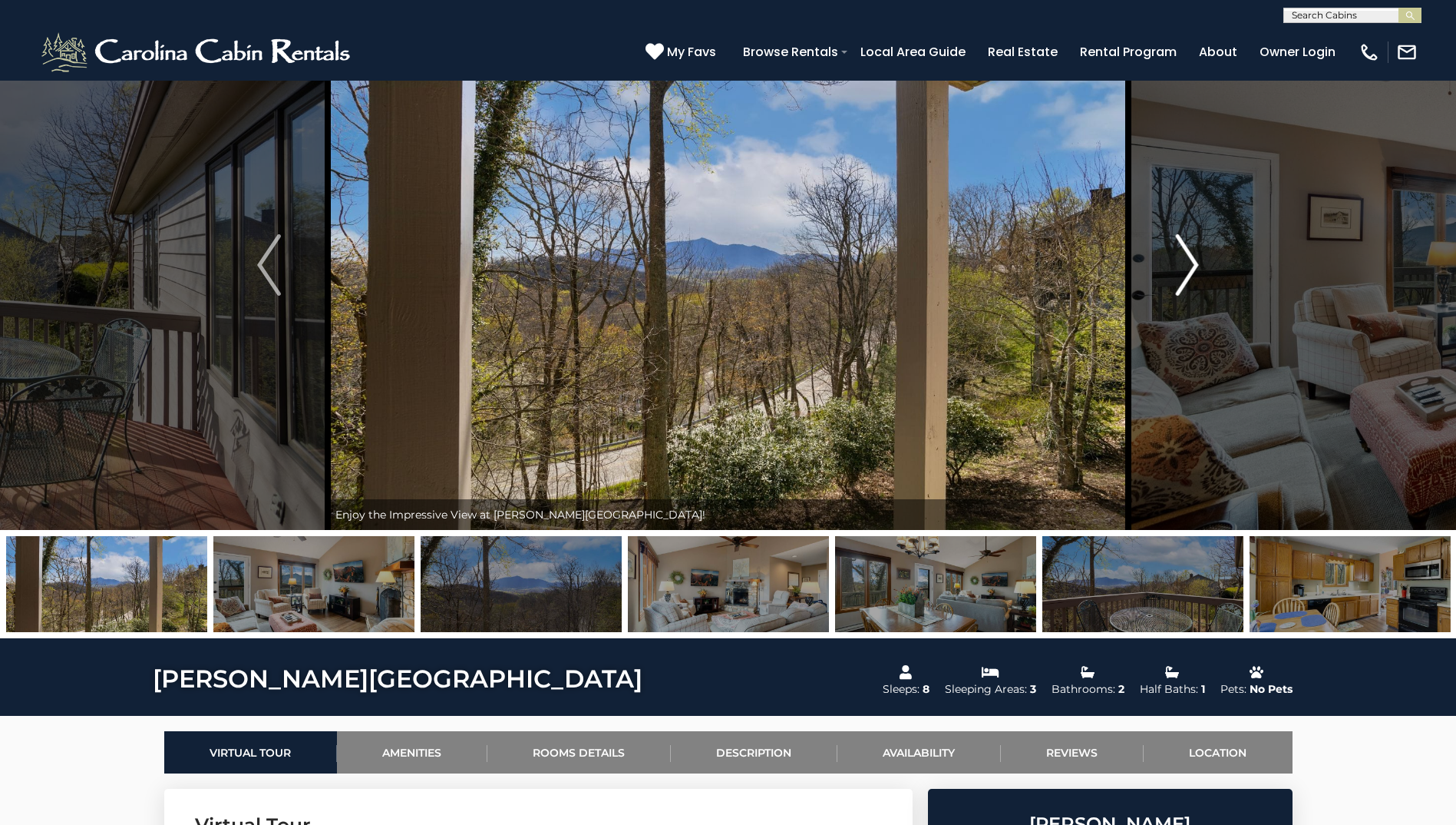
click at [717, 277] on img "Next" at bounding box center [1187, 265] width 23 height 62
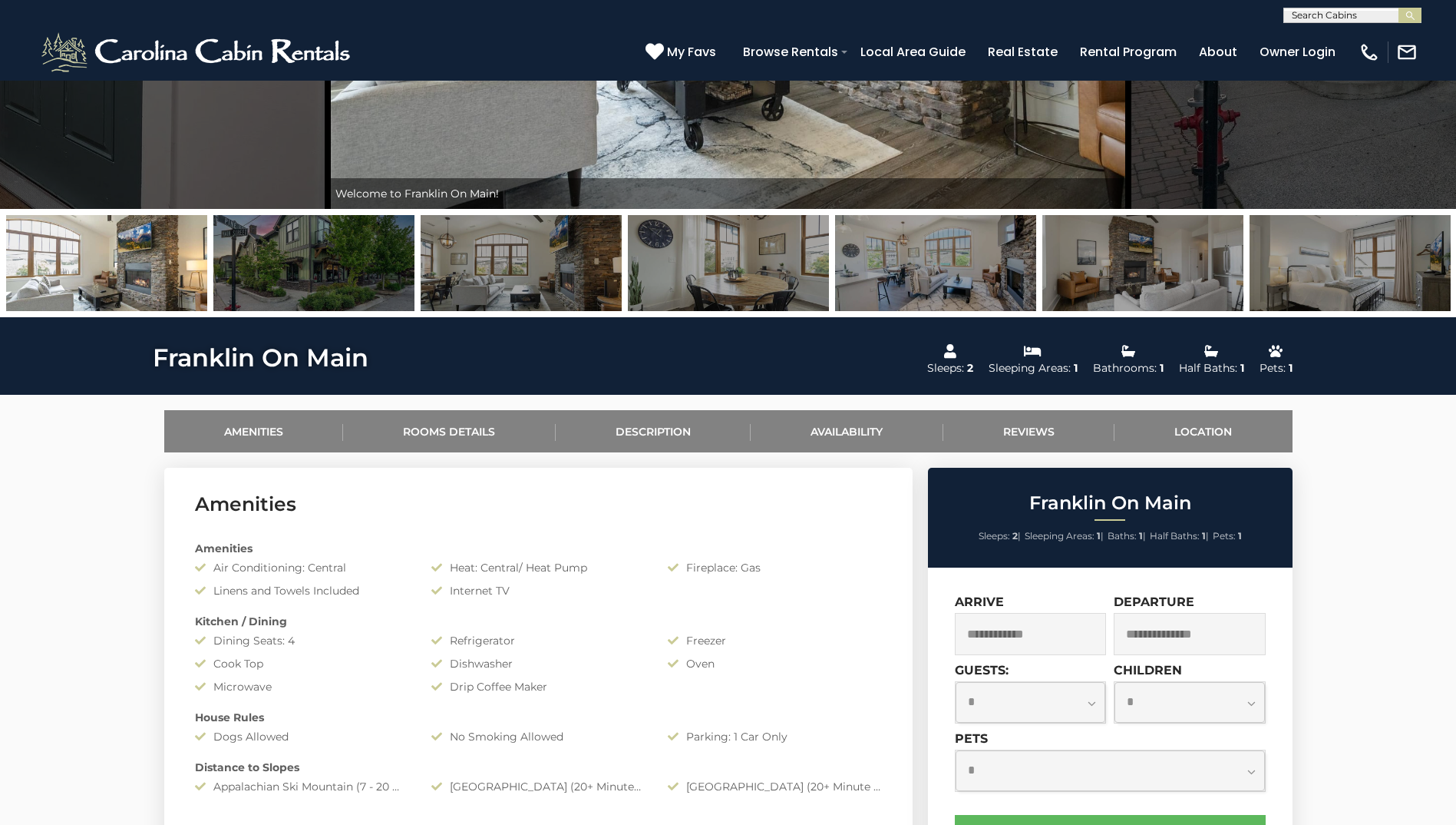
scroll to position [322, 0]
click at [717, 633] on input "text" at bounding box center [1031, 633] width 152 height 42
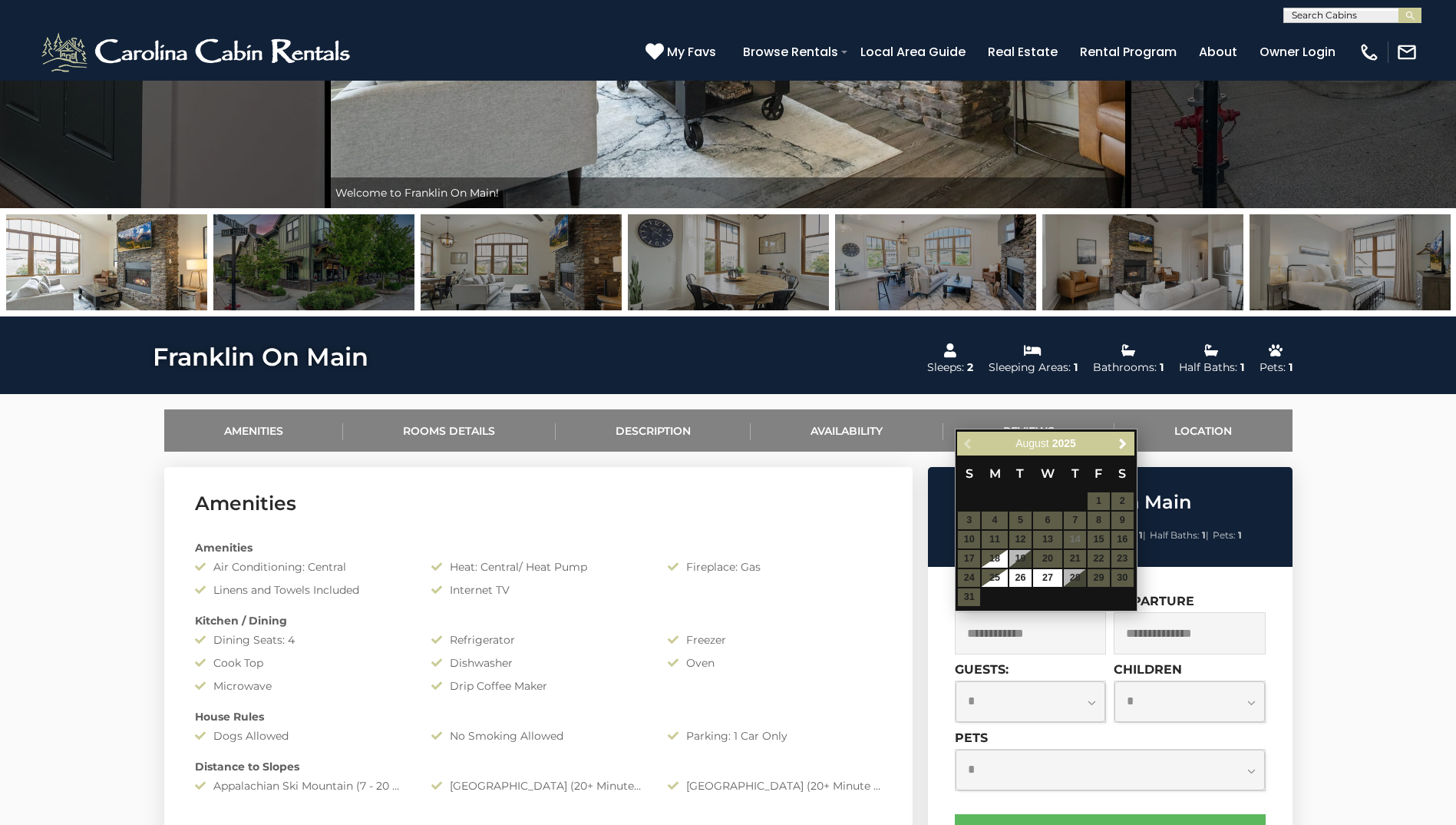
click at [717, 563] on table "S M T W T F S 1 2 3 4 5 6 7 8 9 10 11 12 13 14 15 16 17 18 19 20 21 22 23 24 25…" at bounding box center [1046, 531] width 177 height 152
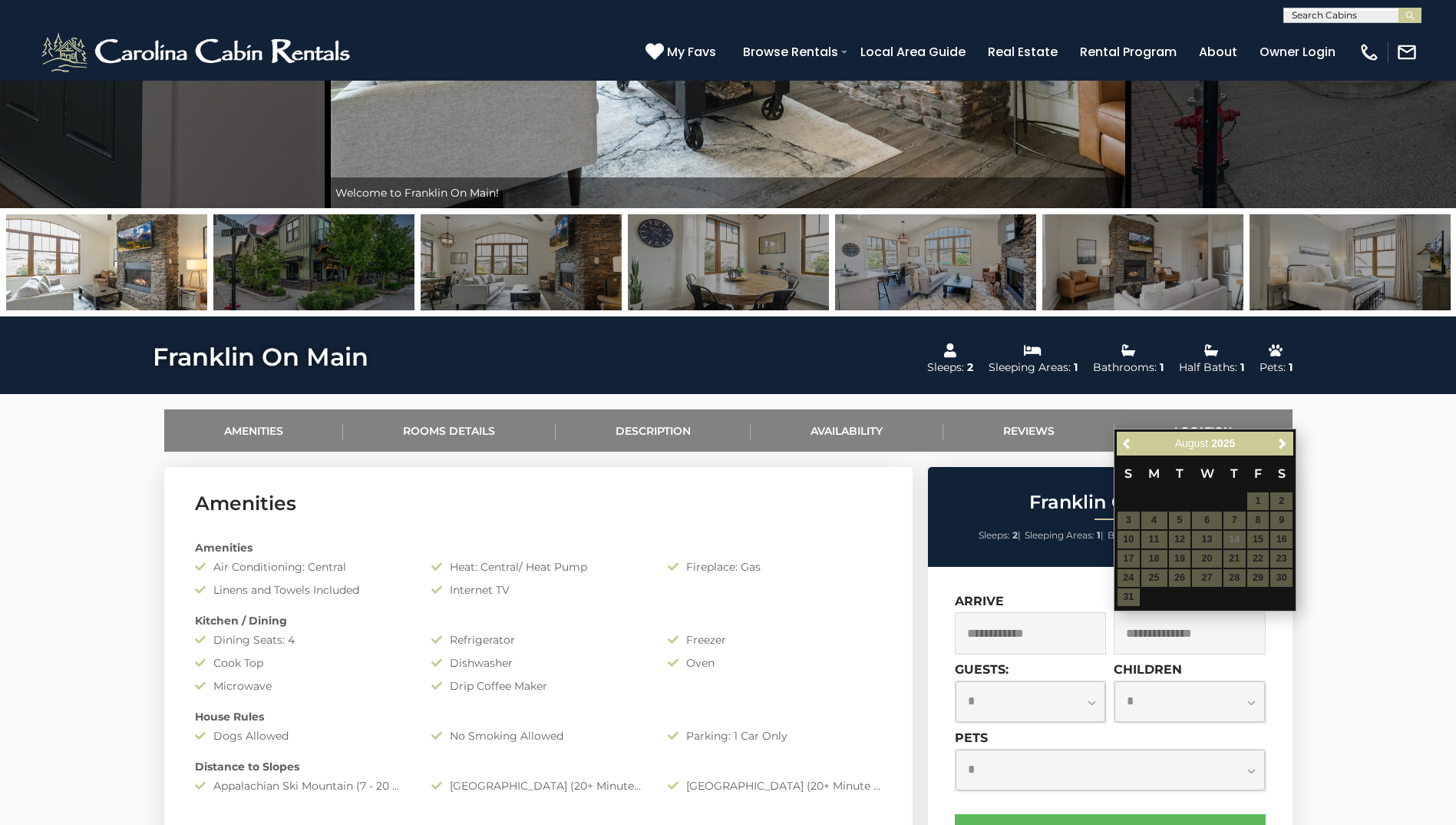
scroll to position [29, 0]
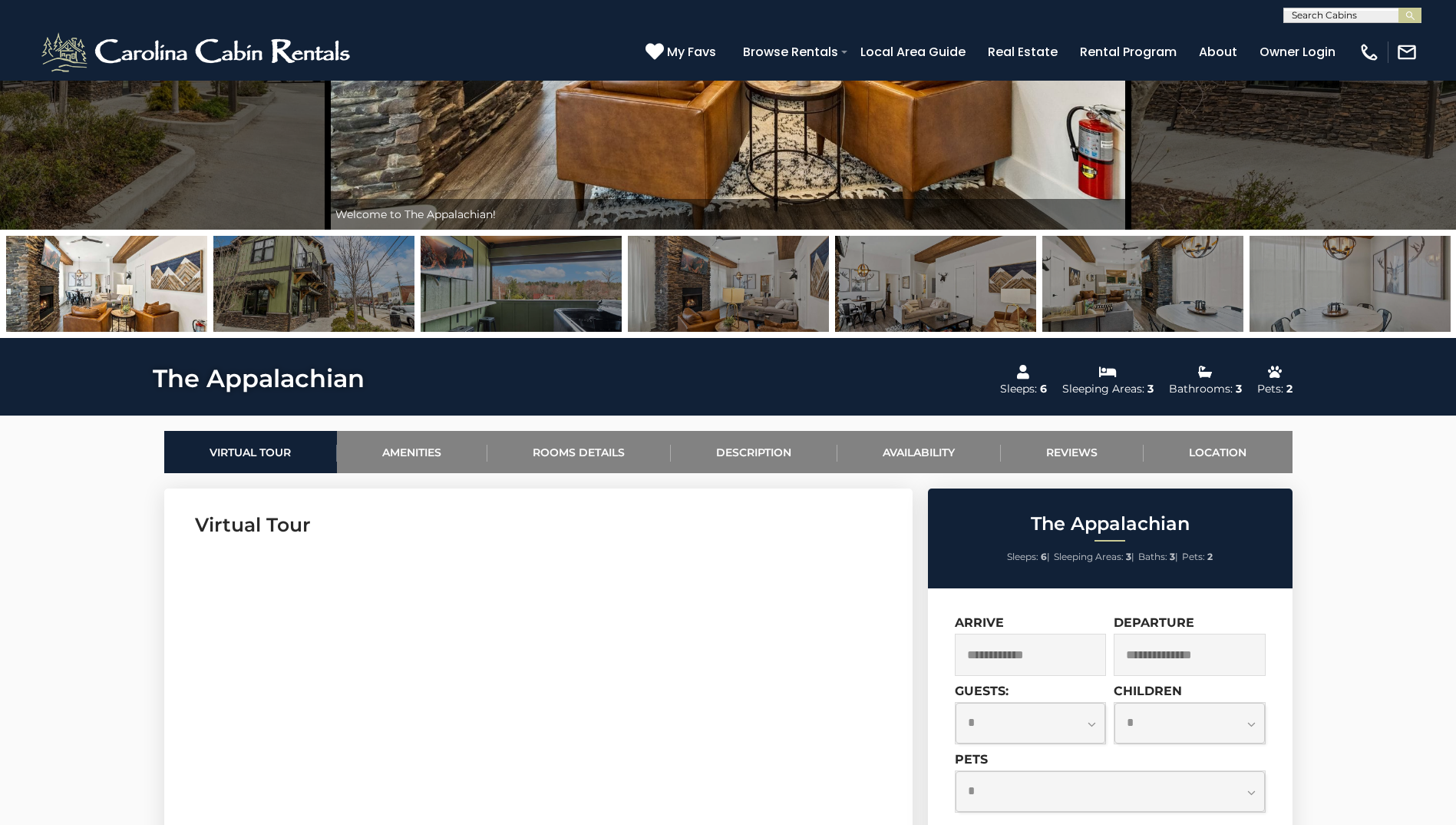
scroll to position [302, 0]
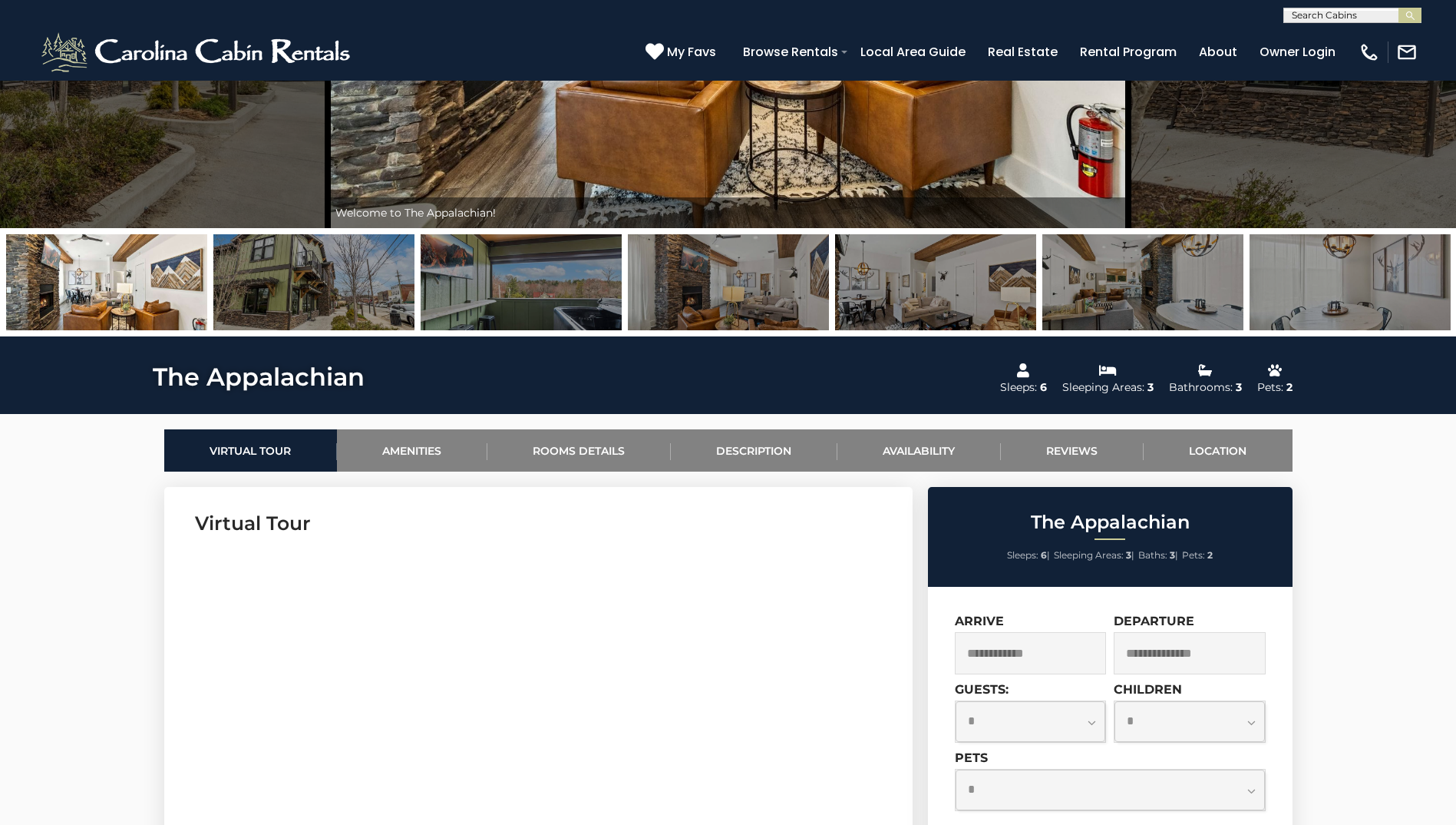
click at [717, 656] on input "text" at bounding box center [1031, 653] width 152 height 42
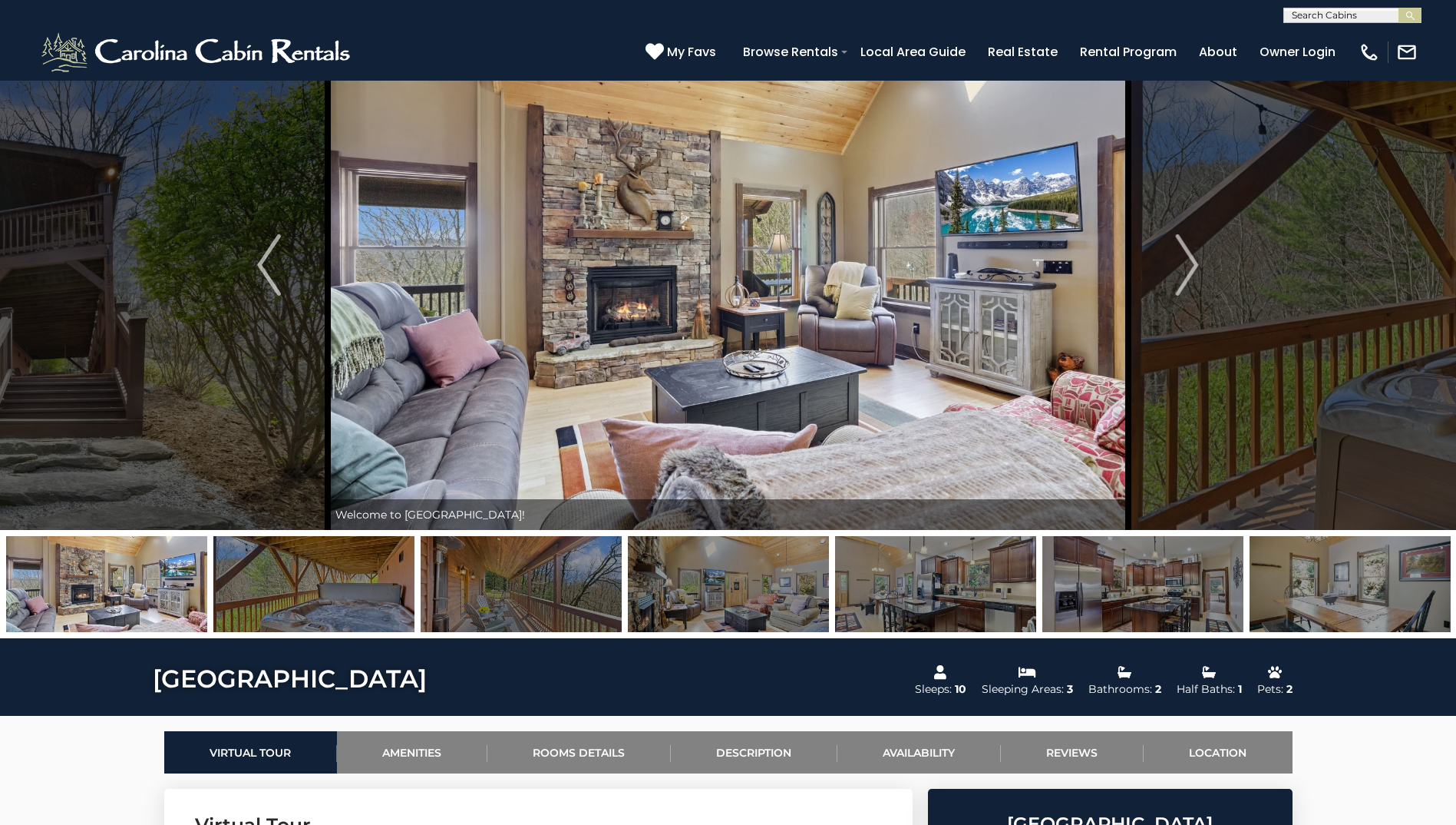
click at [287, 581] on img at bounding box center [313, 584] width 201 height 96
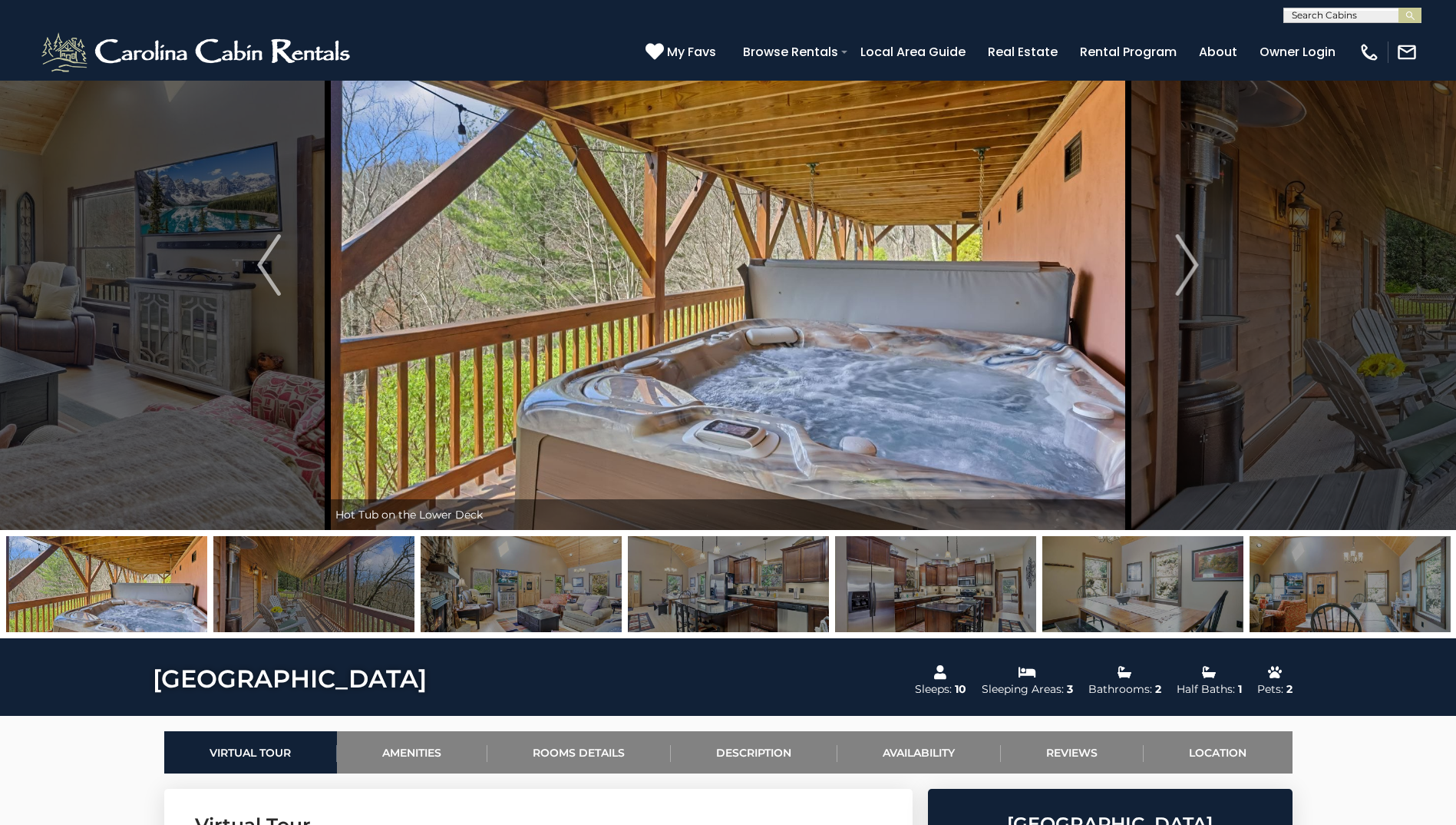
click at [461, 576] on img at bounding box center [521, 584] width 201 height 96
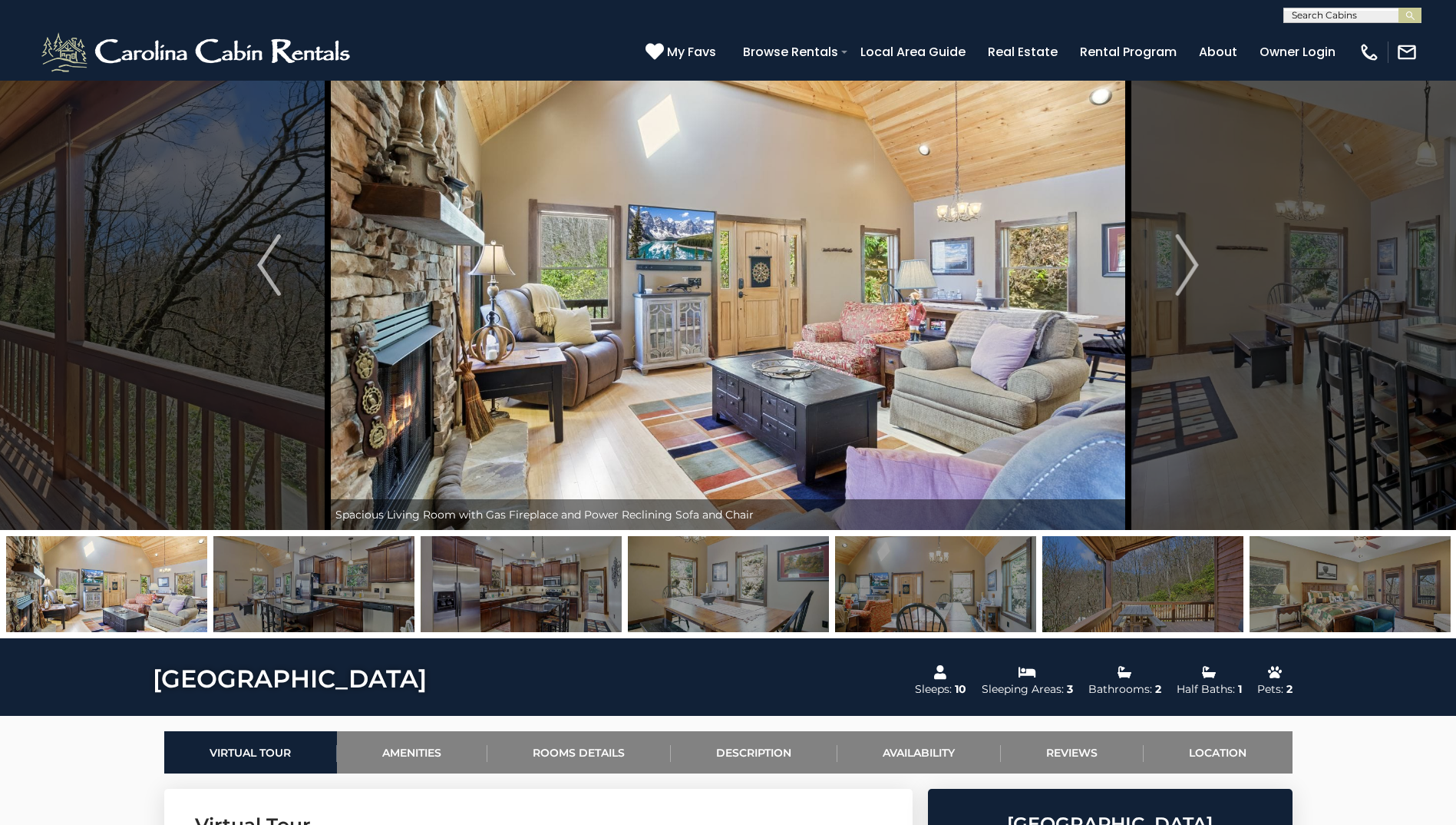
click at [531, 576] on img at bounding box center [521, 584] width 201 height 96
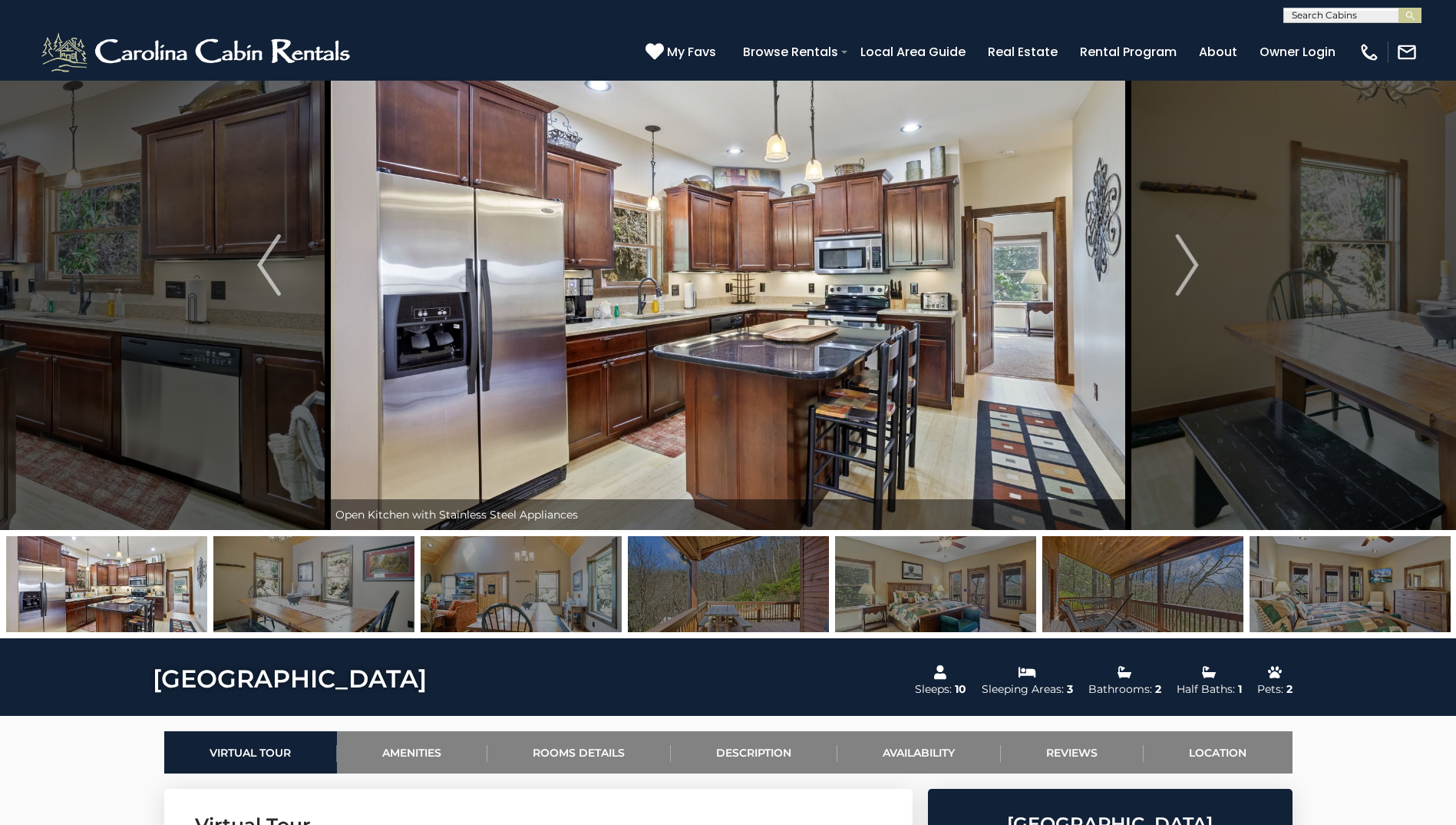
click at [531, 576] on img at bounding box center [521, 584] width 201 height 96
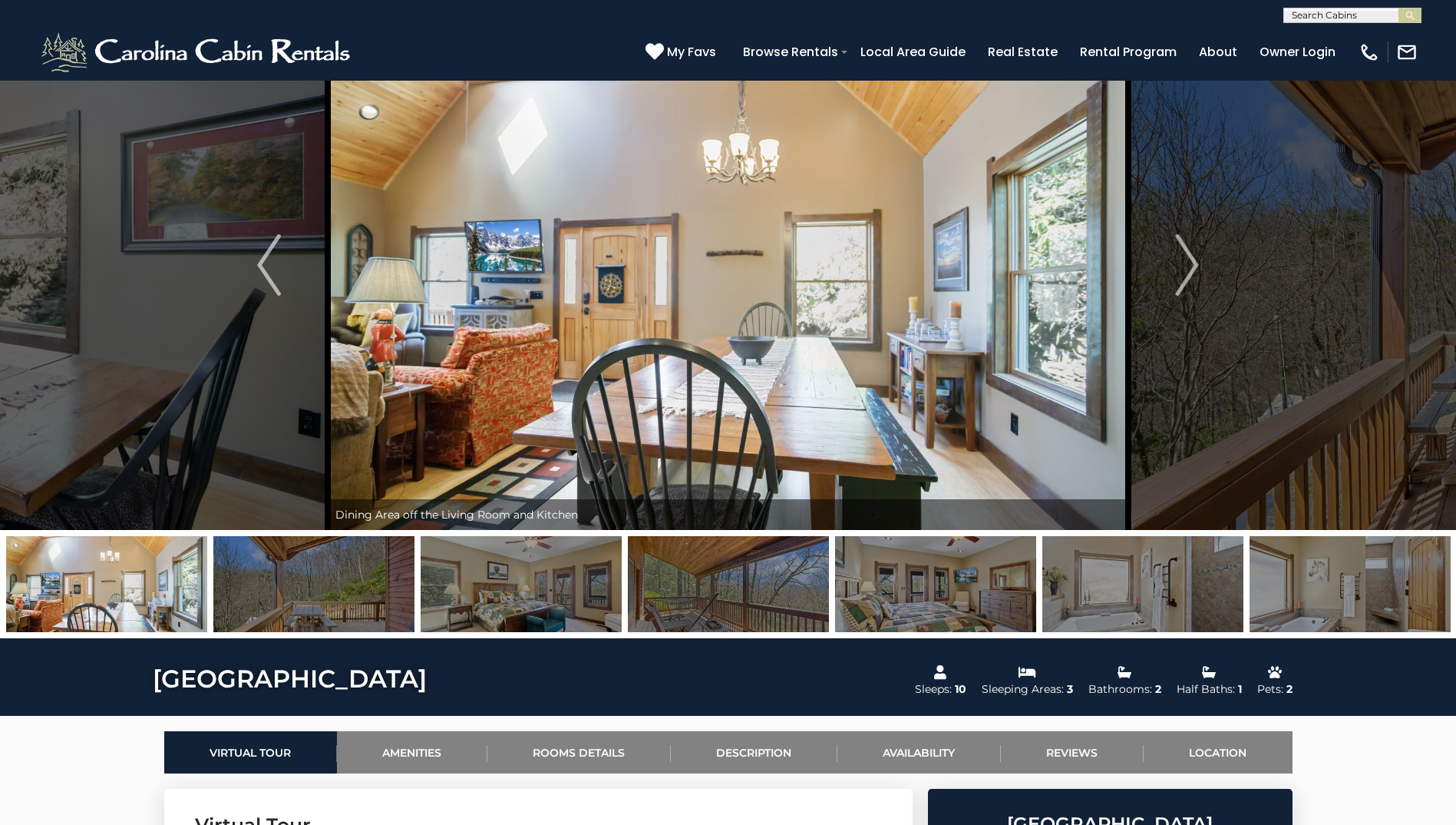
click at [335, 605] on img at bounding box center [313, 584] width 201 height 96
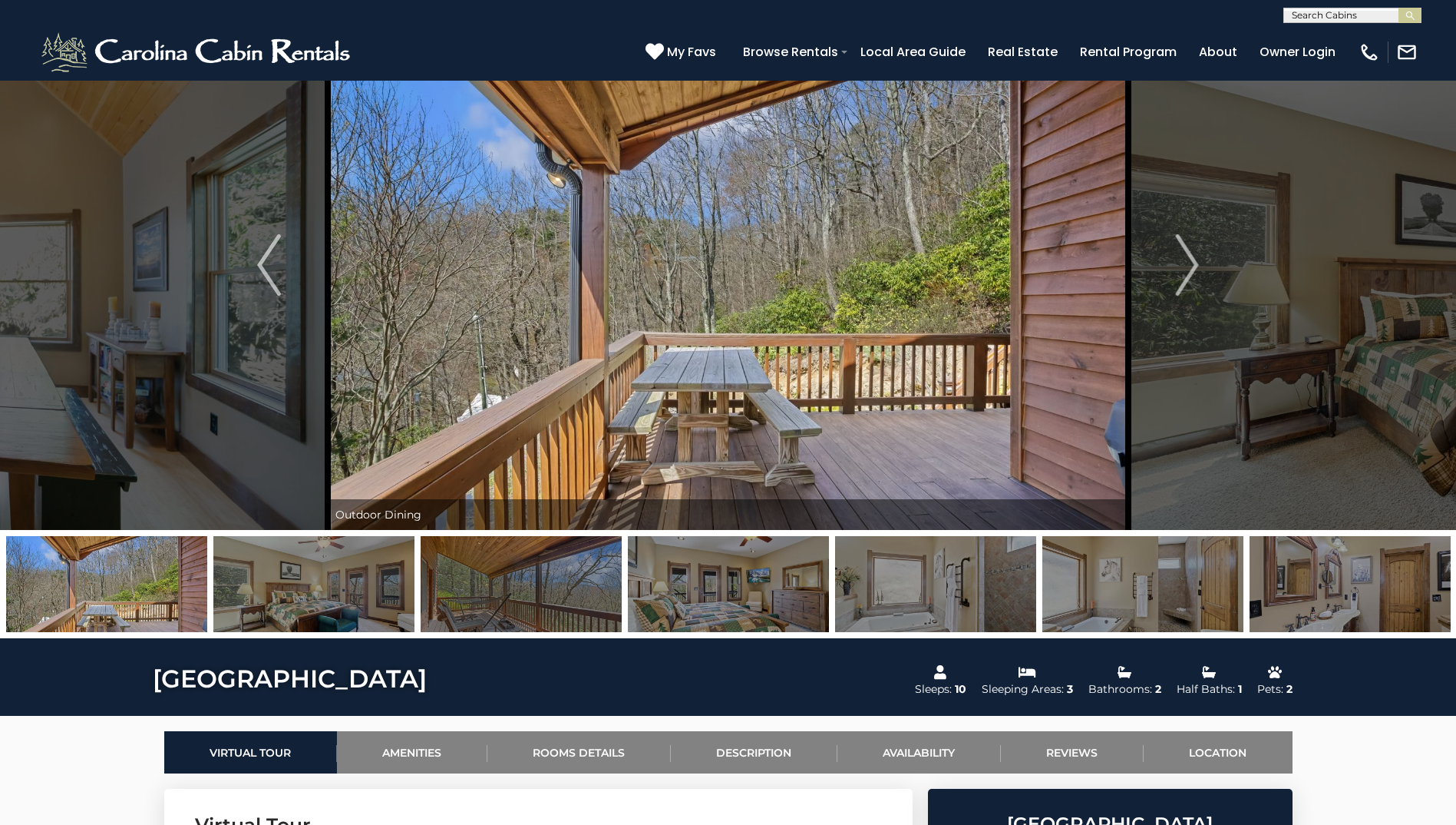
click at [335, 605] on img at bounding box center [313, 584] width 201 height 96
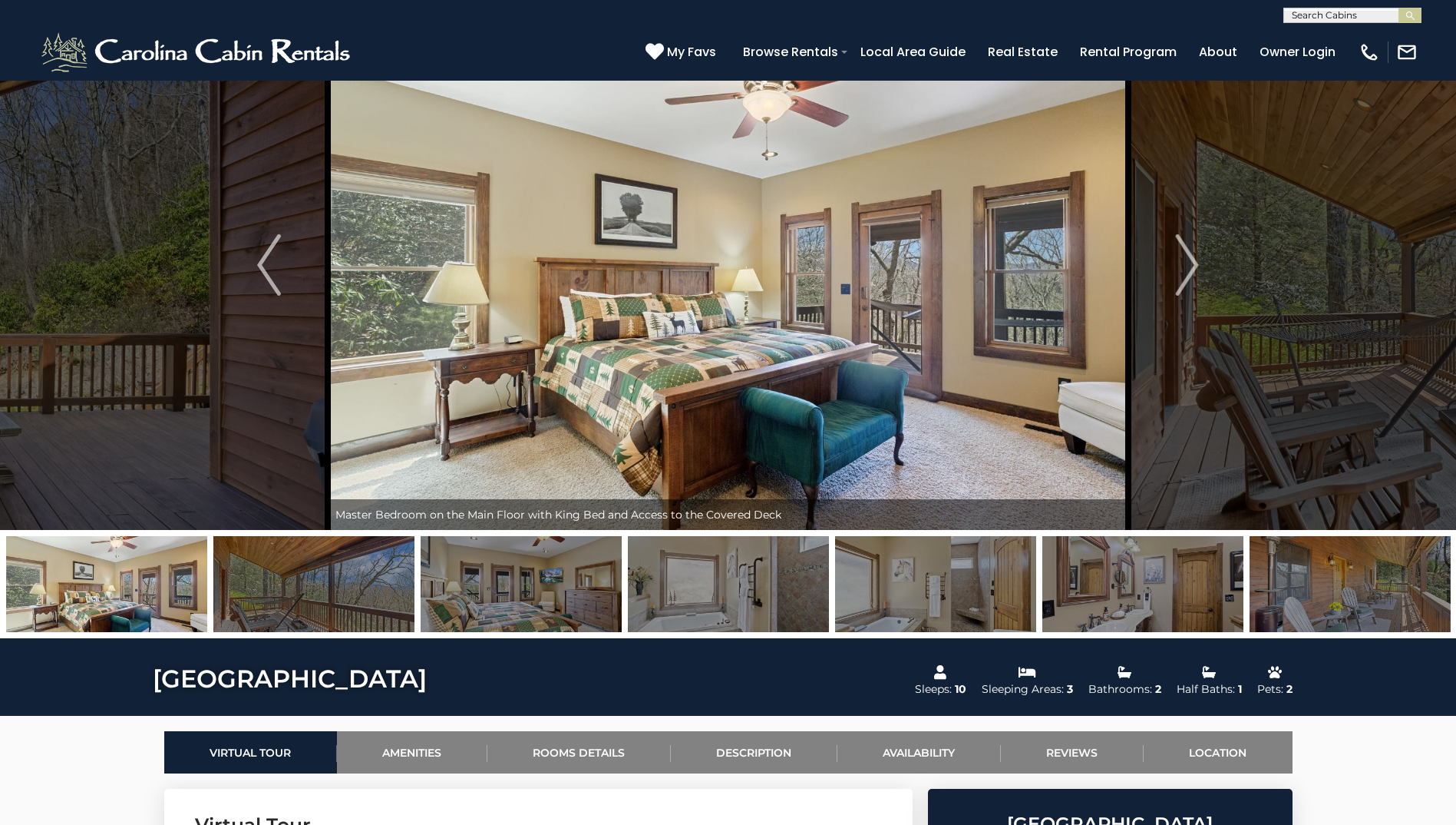
click at [335, 605] on img at bounding box center [313, 584] width 201 height 96
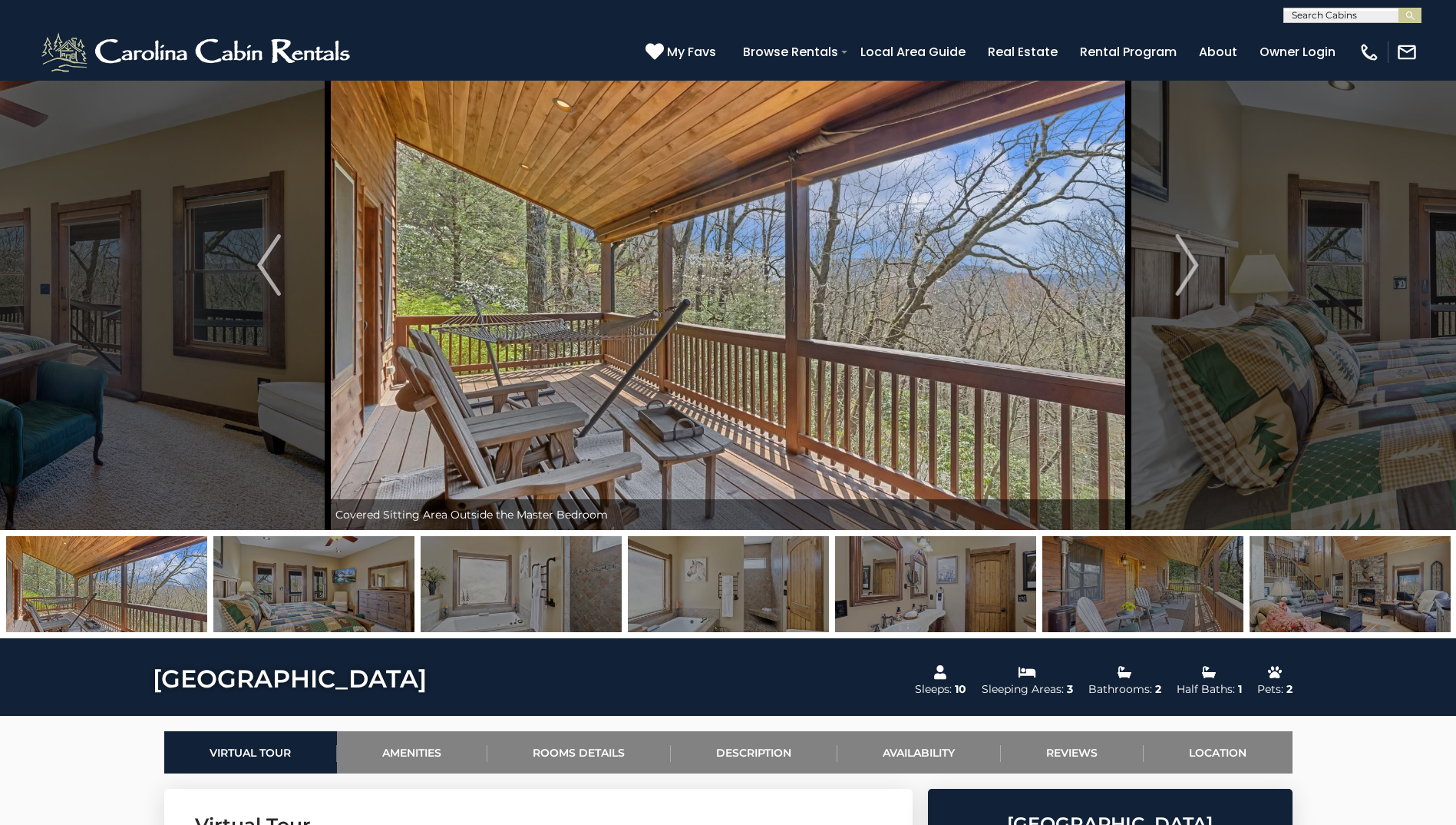
click at [335, 605] on img at bounding box center [313, 584] width 201 height 96
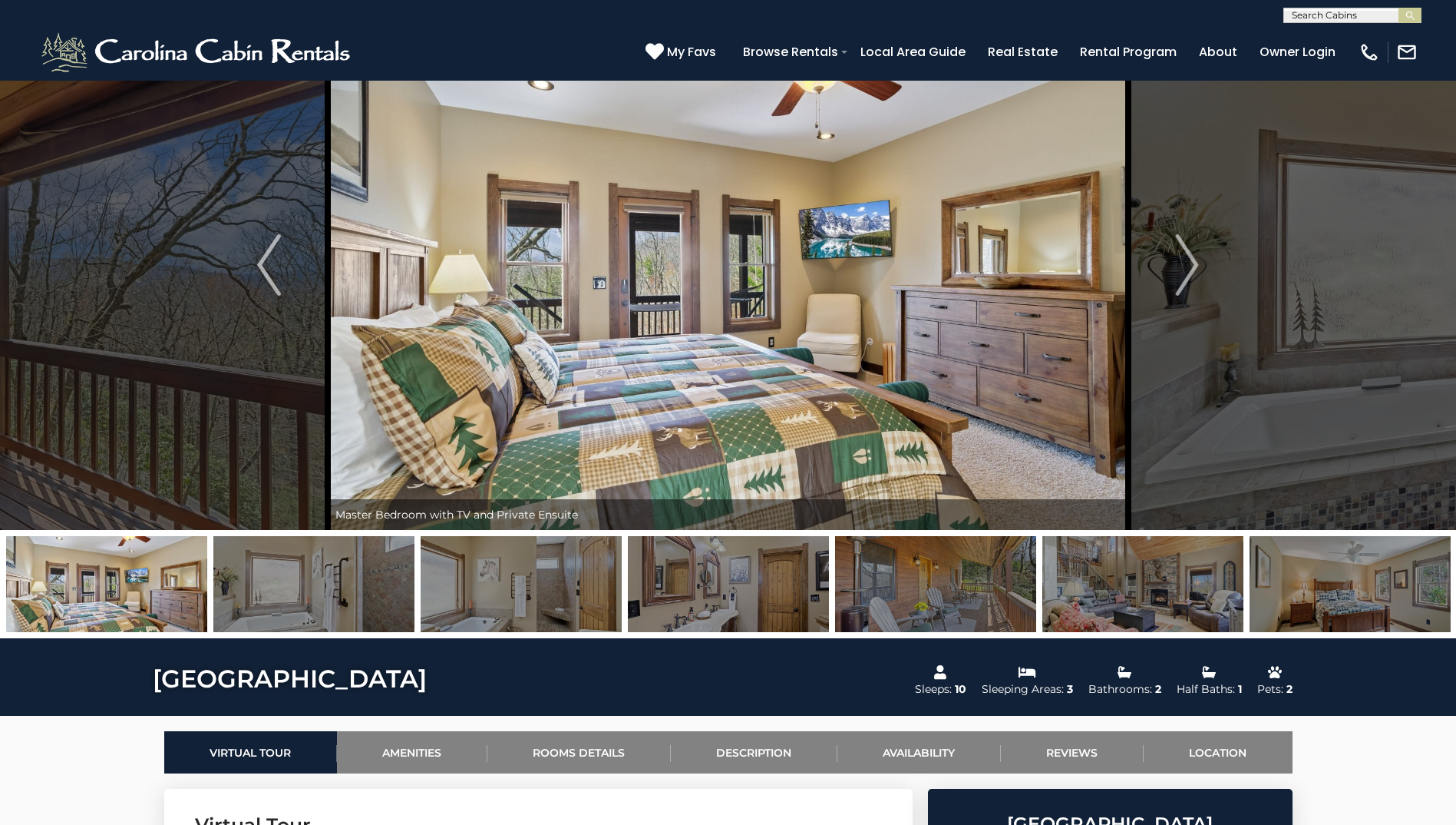
click at [335, 605] on img at bounding box center [313, 584] width 201 height 96
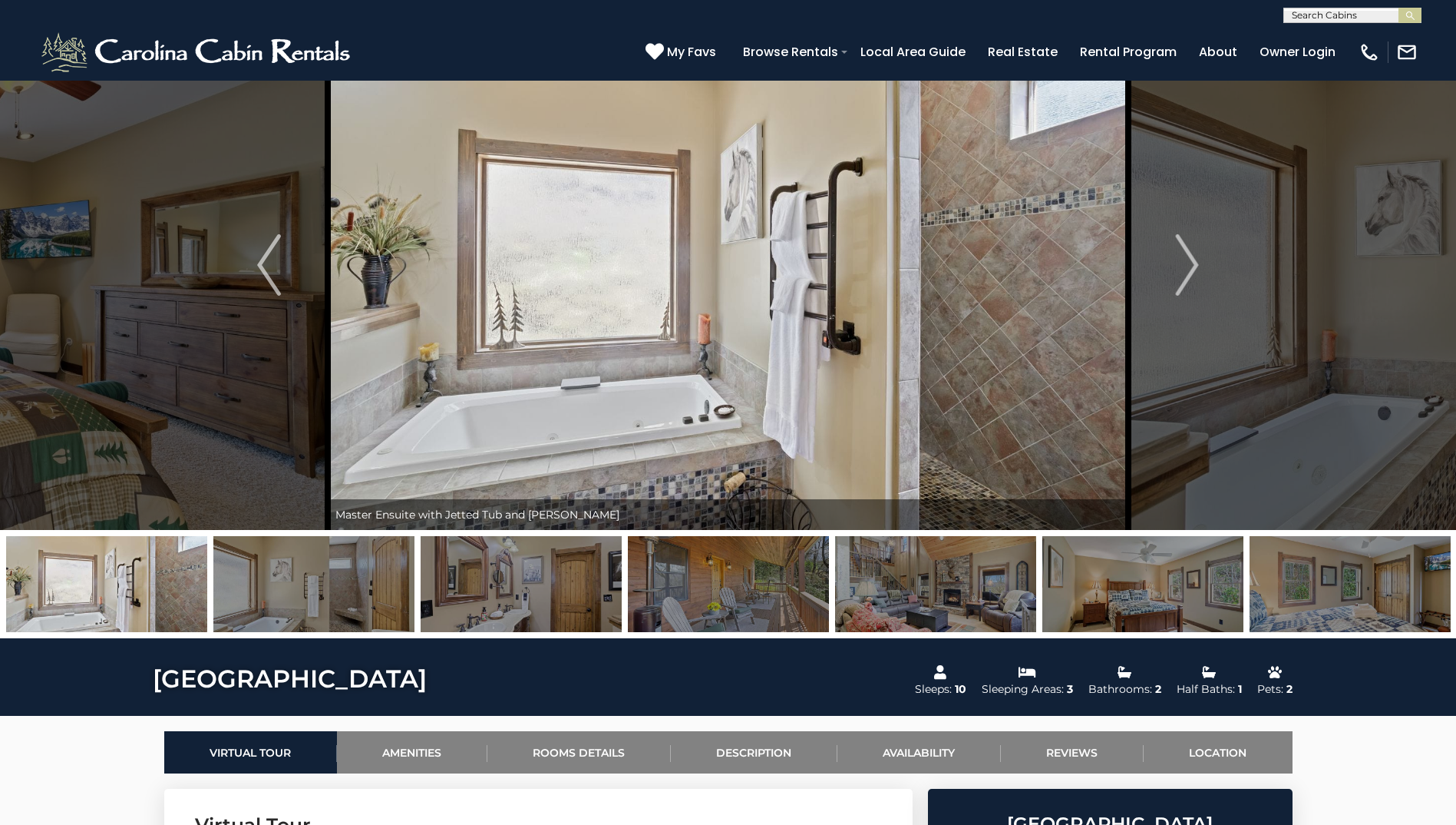
click at [335, 605] on img at bounding box center [313, 584] width 201 height 96
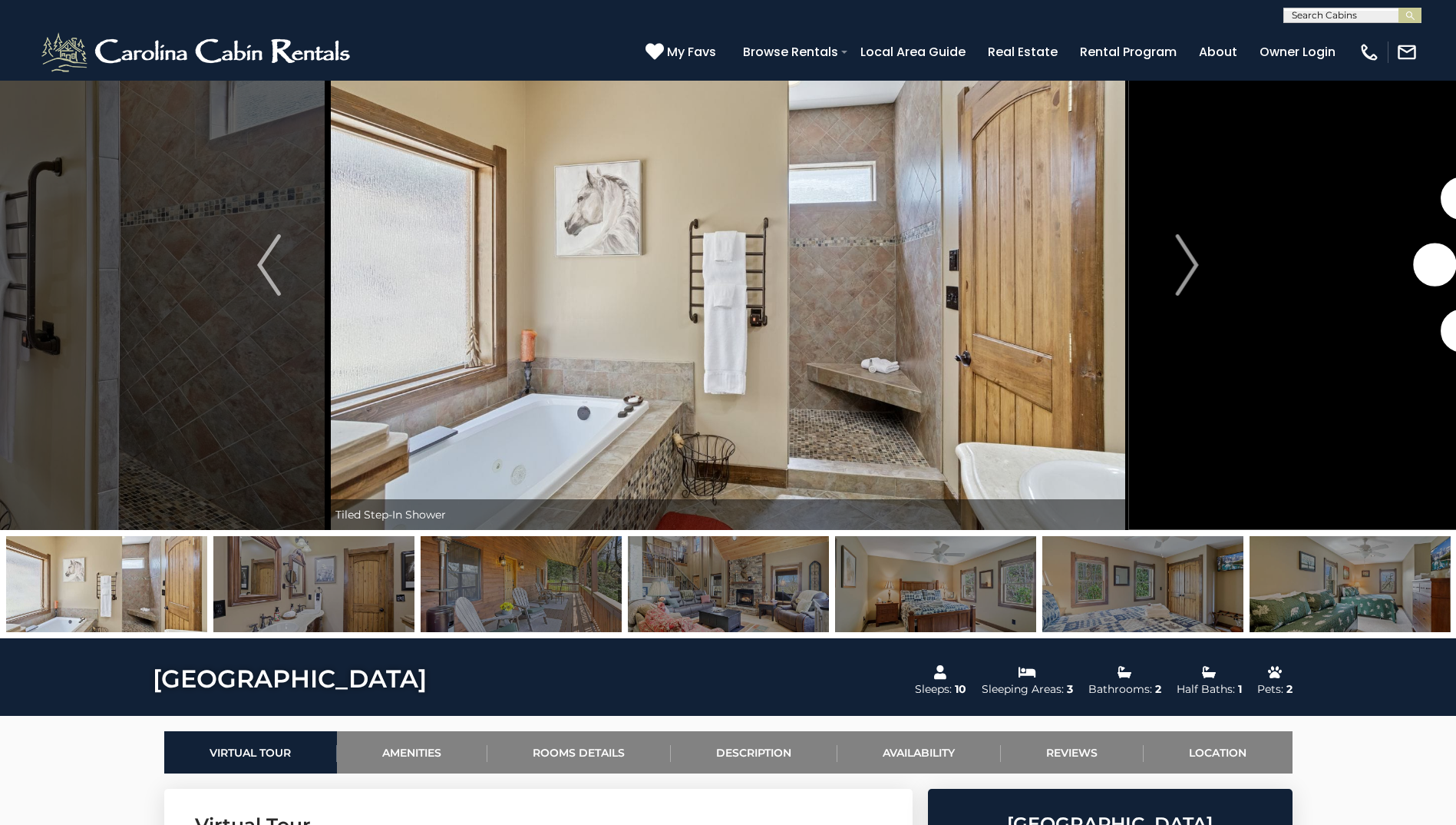
click at [335, 605] on img at bounding box center [313, 584] width 201 height 96
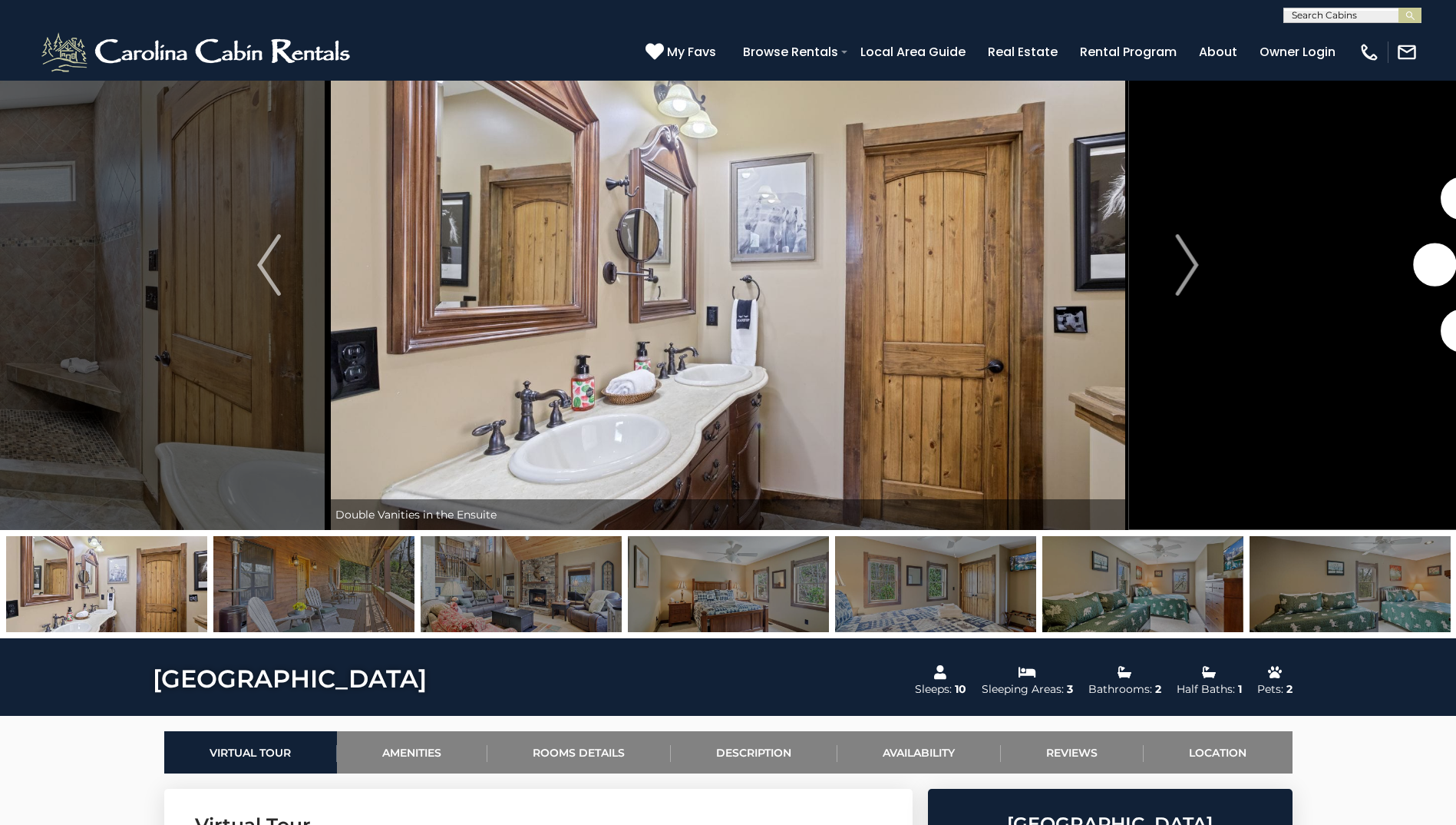
click at [335, 605] on img at bounding box center [313, 584] width 201 height 96
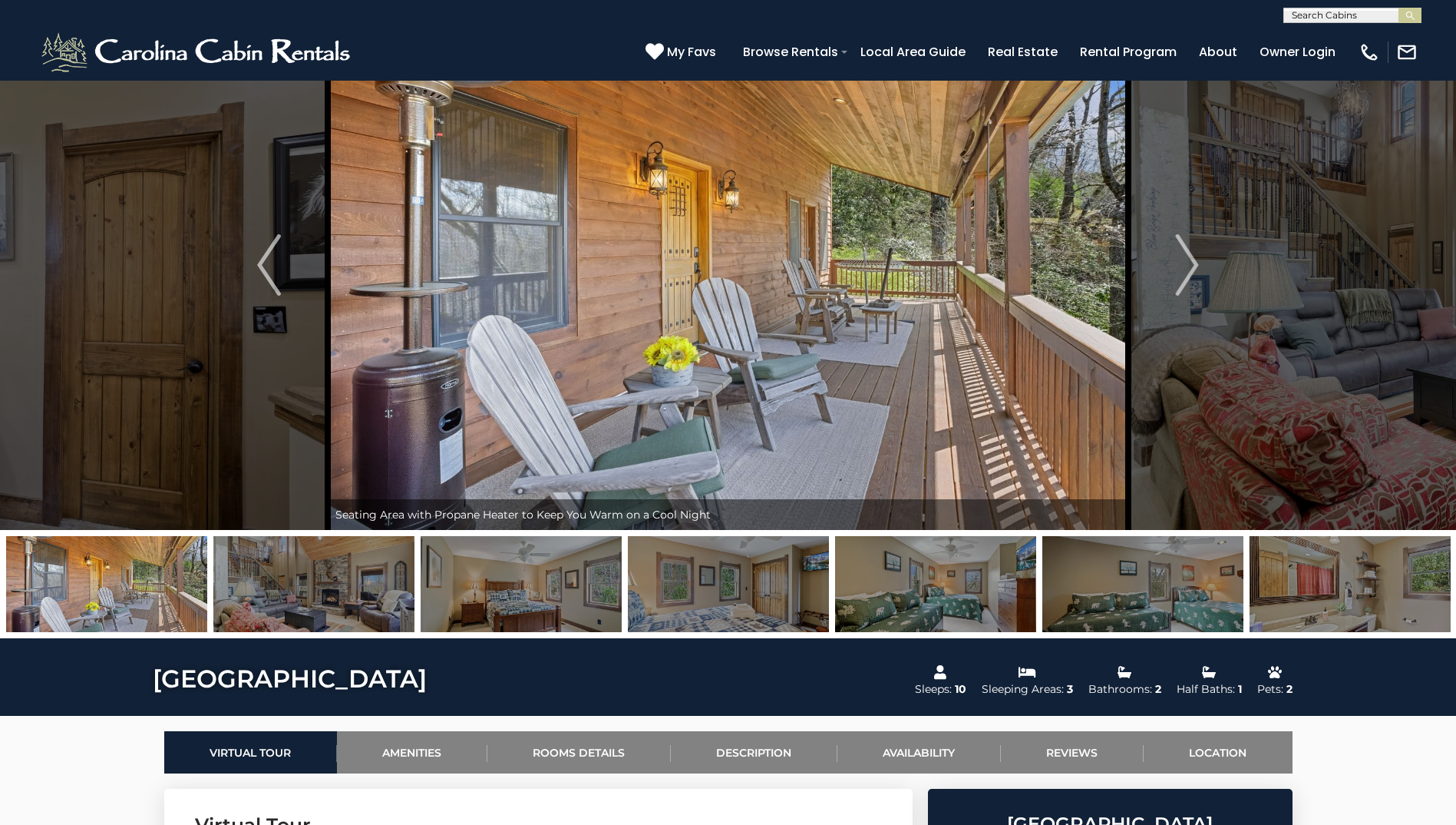
click at [335, 605] on img at bounding box center [313, 584] width 201 height 96
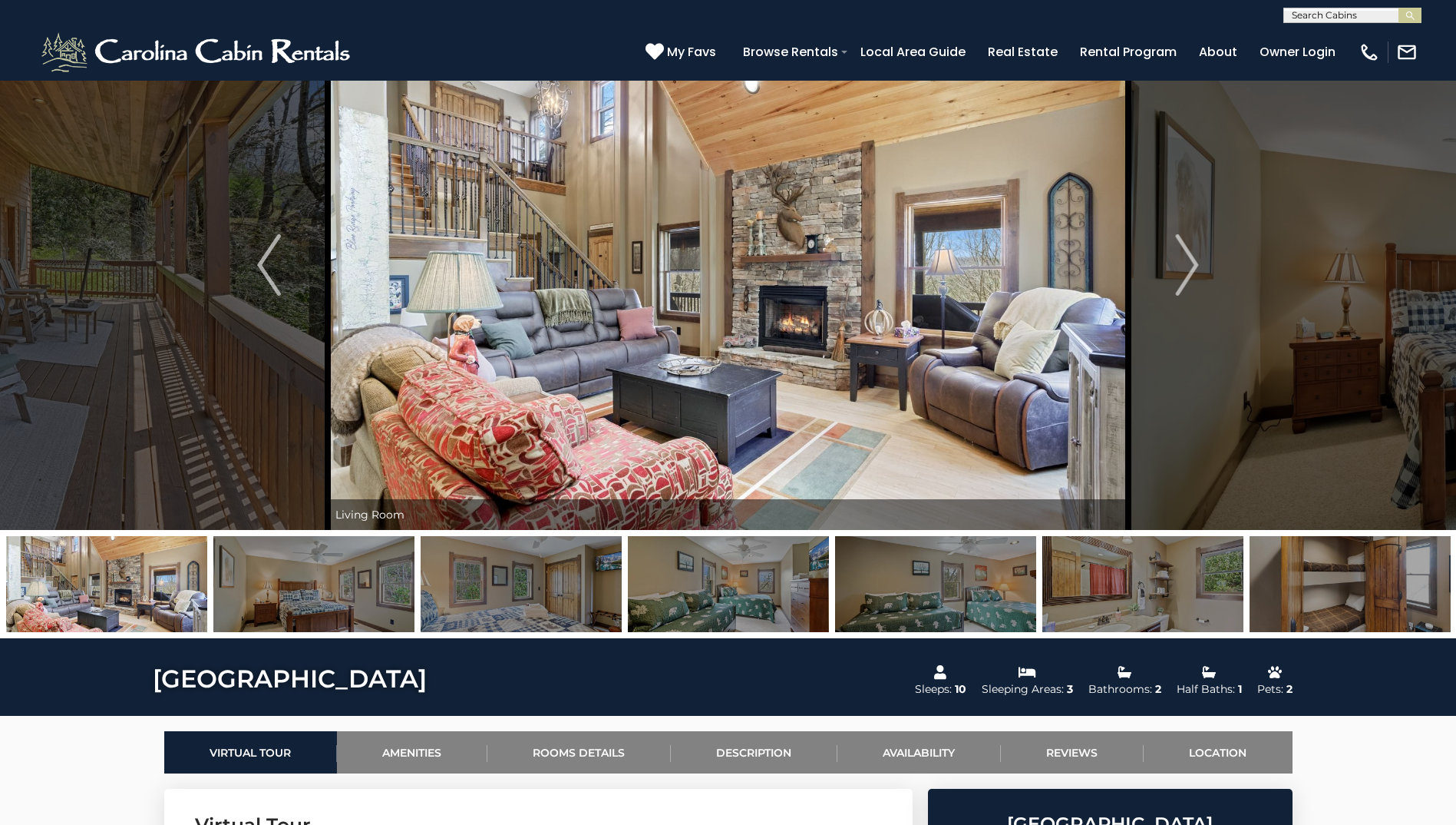
click at [335, 605] on img at bounding box center [313, 584] width 201 height 96
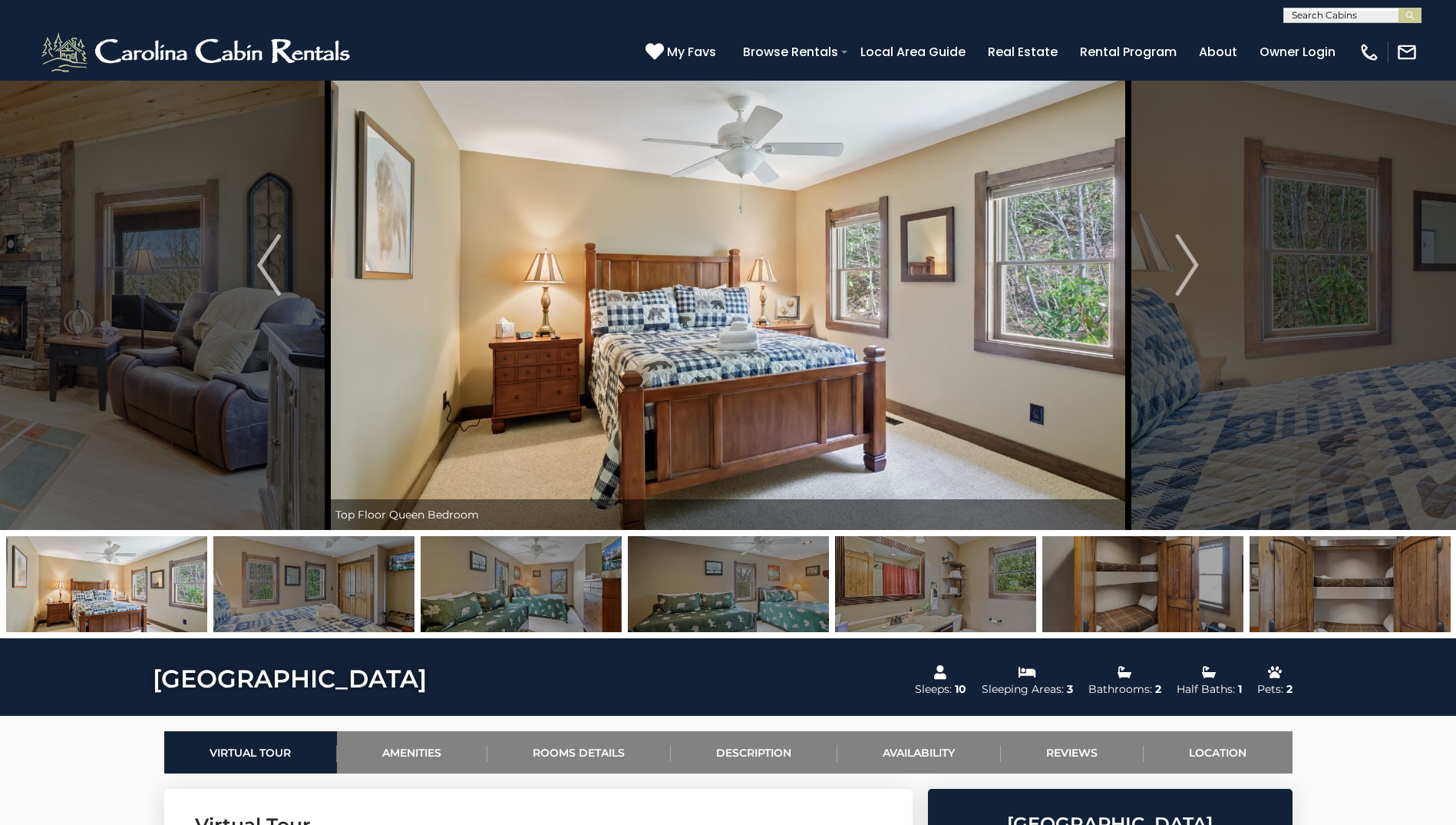
click at [335, 605] on img at bounding box center [313, 584] width 201 height 96
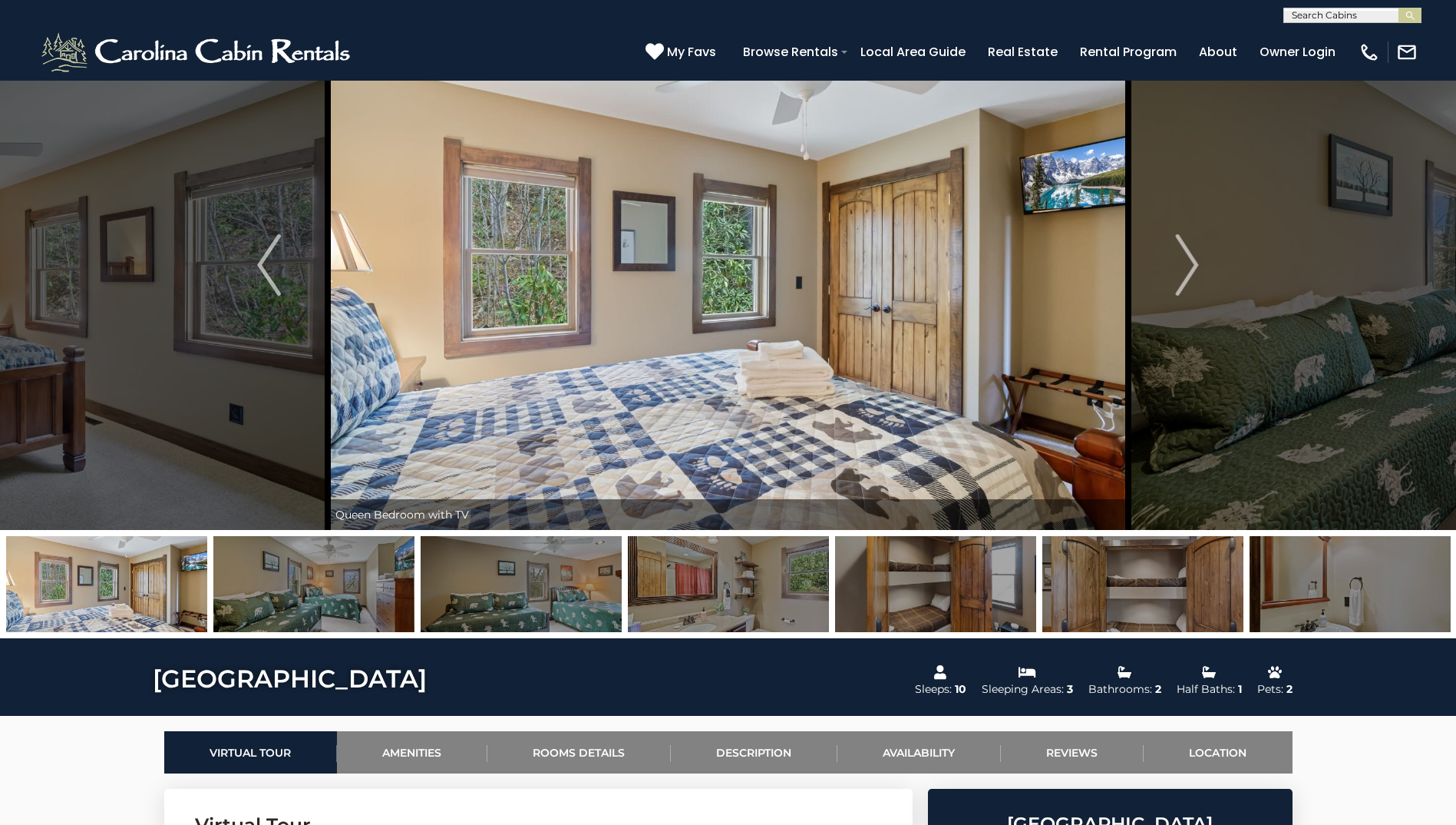
click at [335, 605] on img at bounding box center [313, 584] width 201 height 96
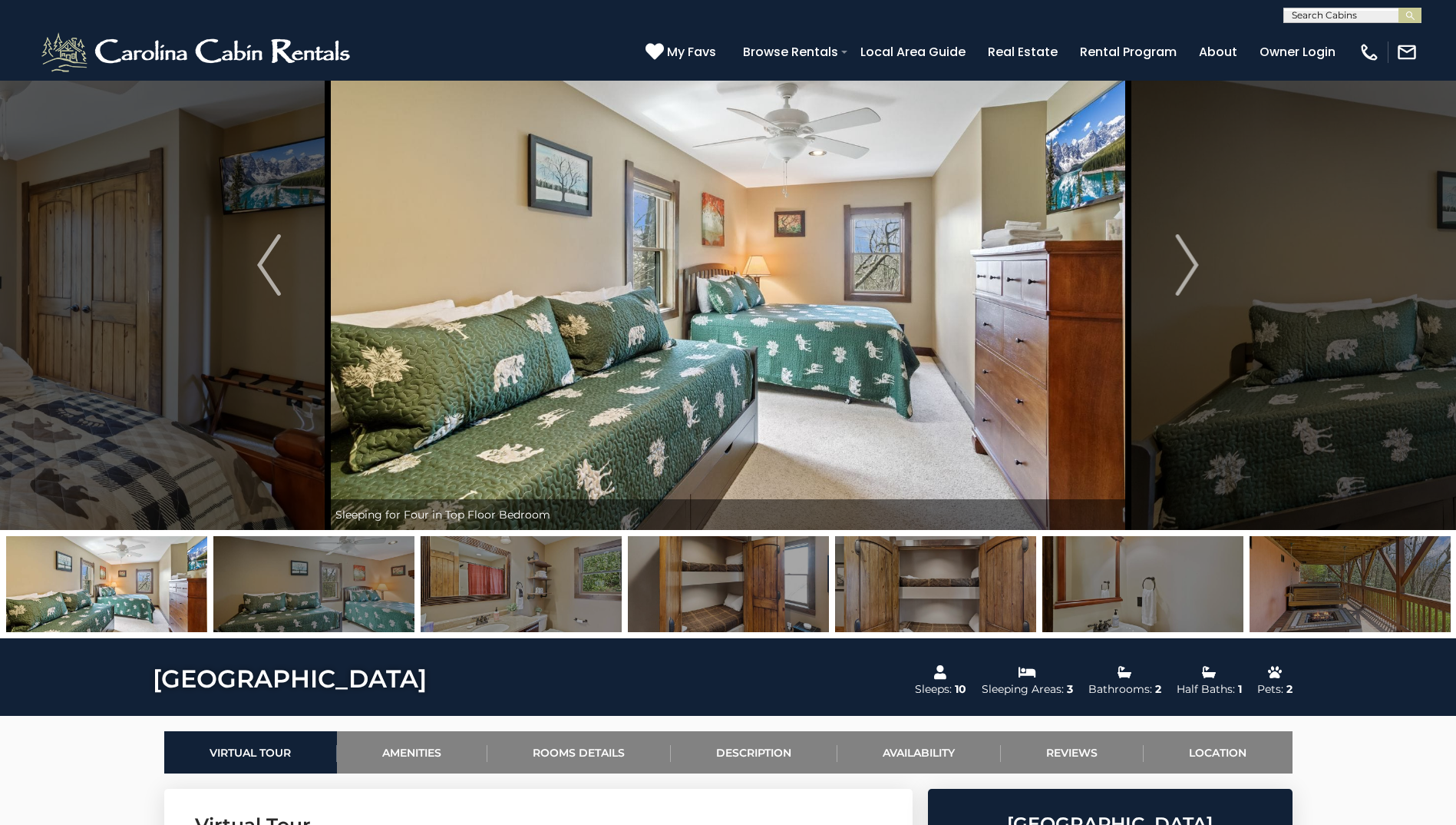
click at [335, 605] on img at bounding box center [313, 584] width 201 height 96
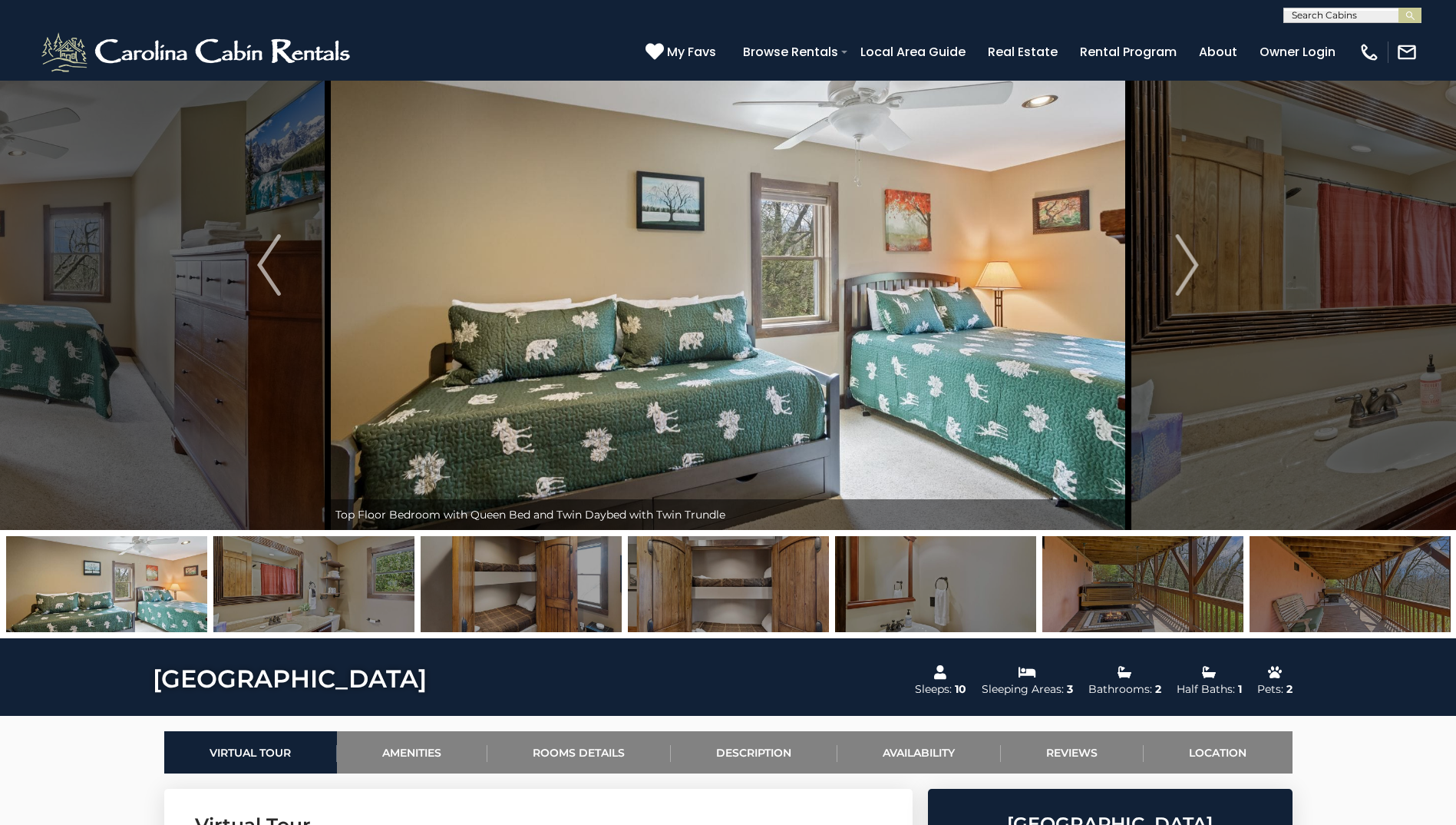
click at [335, 606] on img at bounding box center [313, 584] width 201 height 96
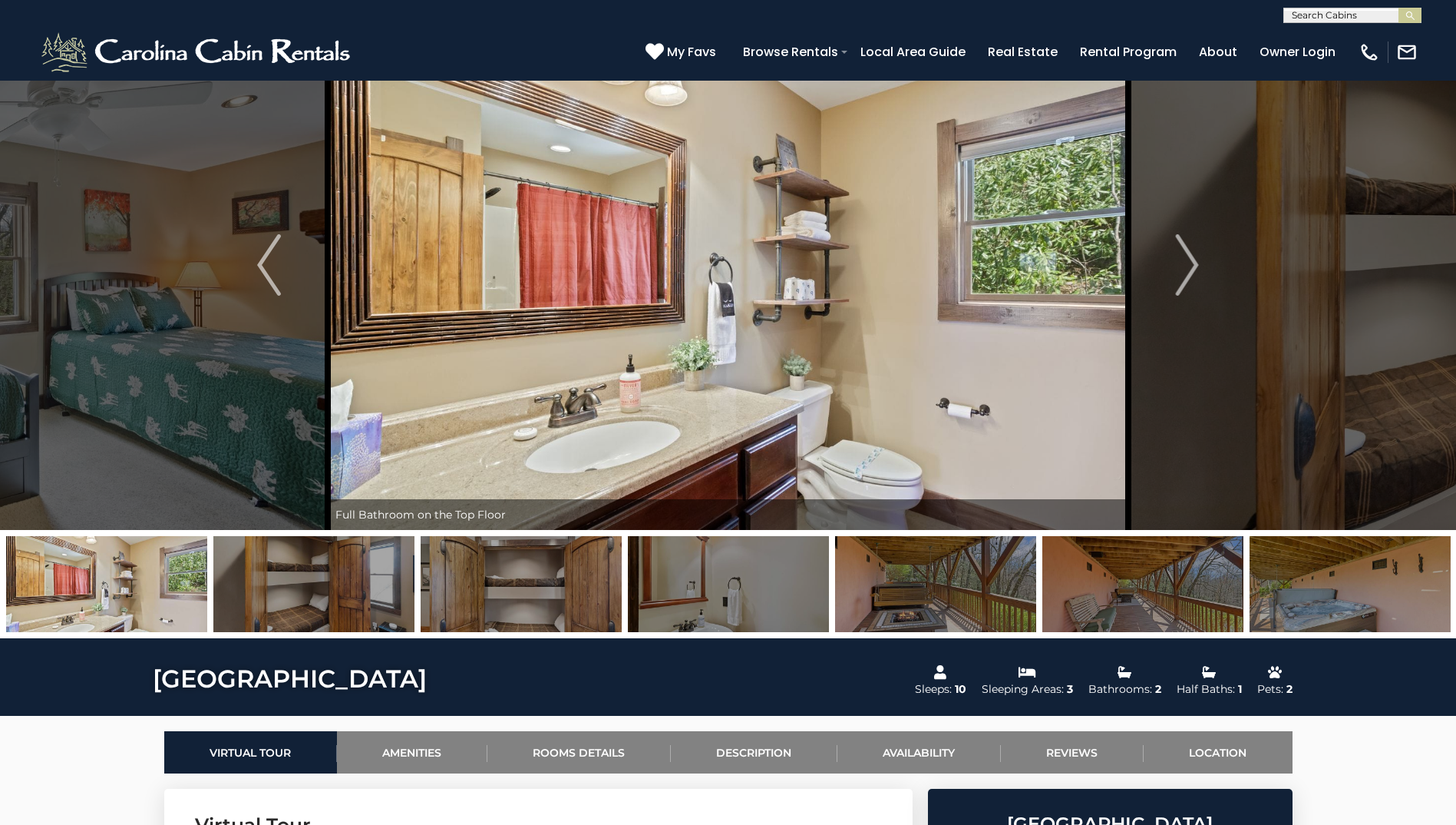
click at [335, 606] on img at bounding box center [313, 584] width 201 height 96
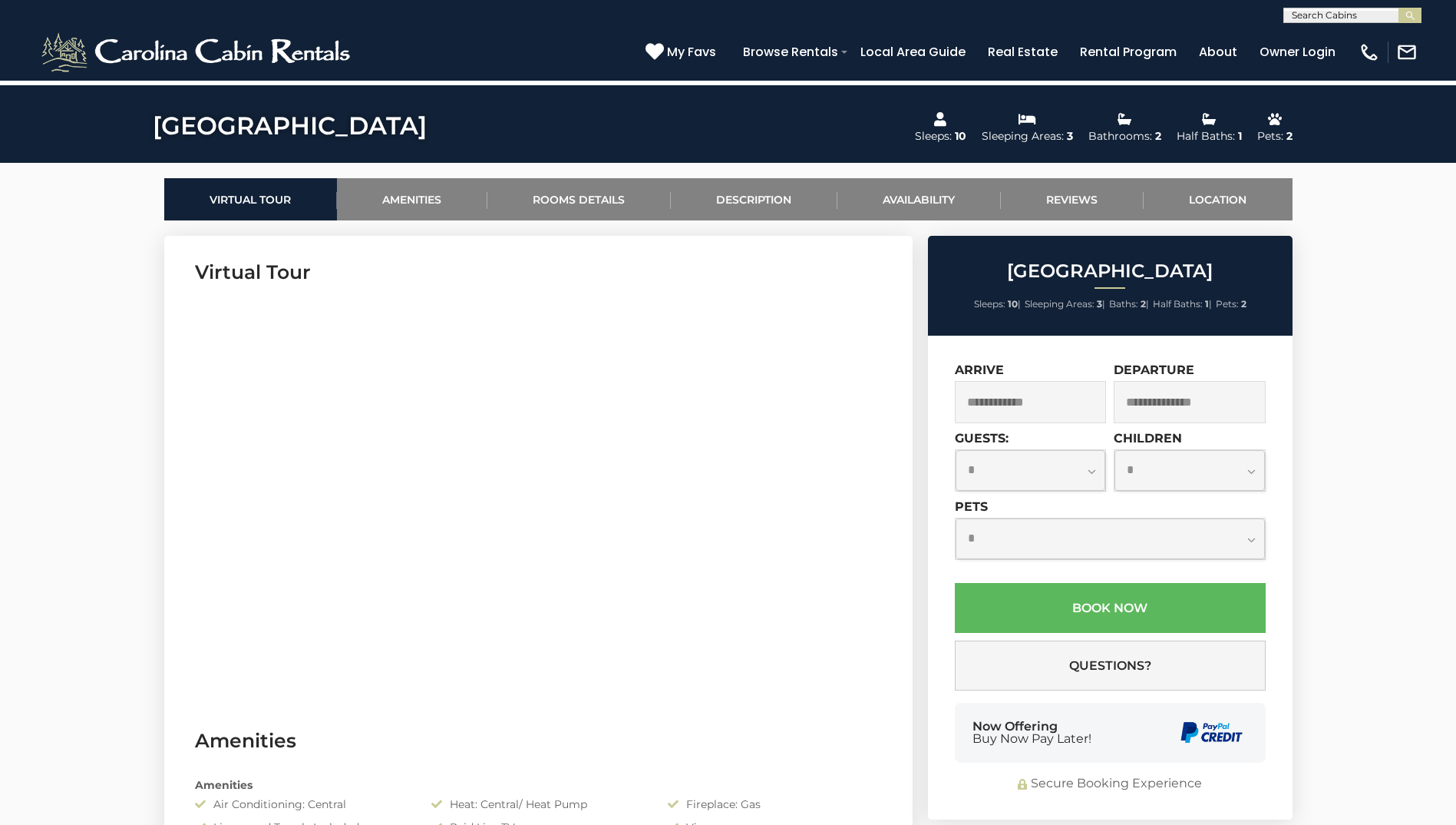
scroll to position [554, 0]
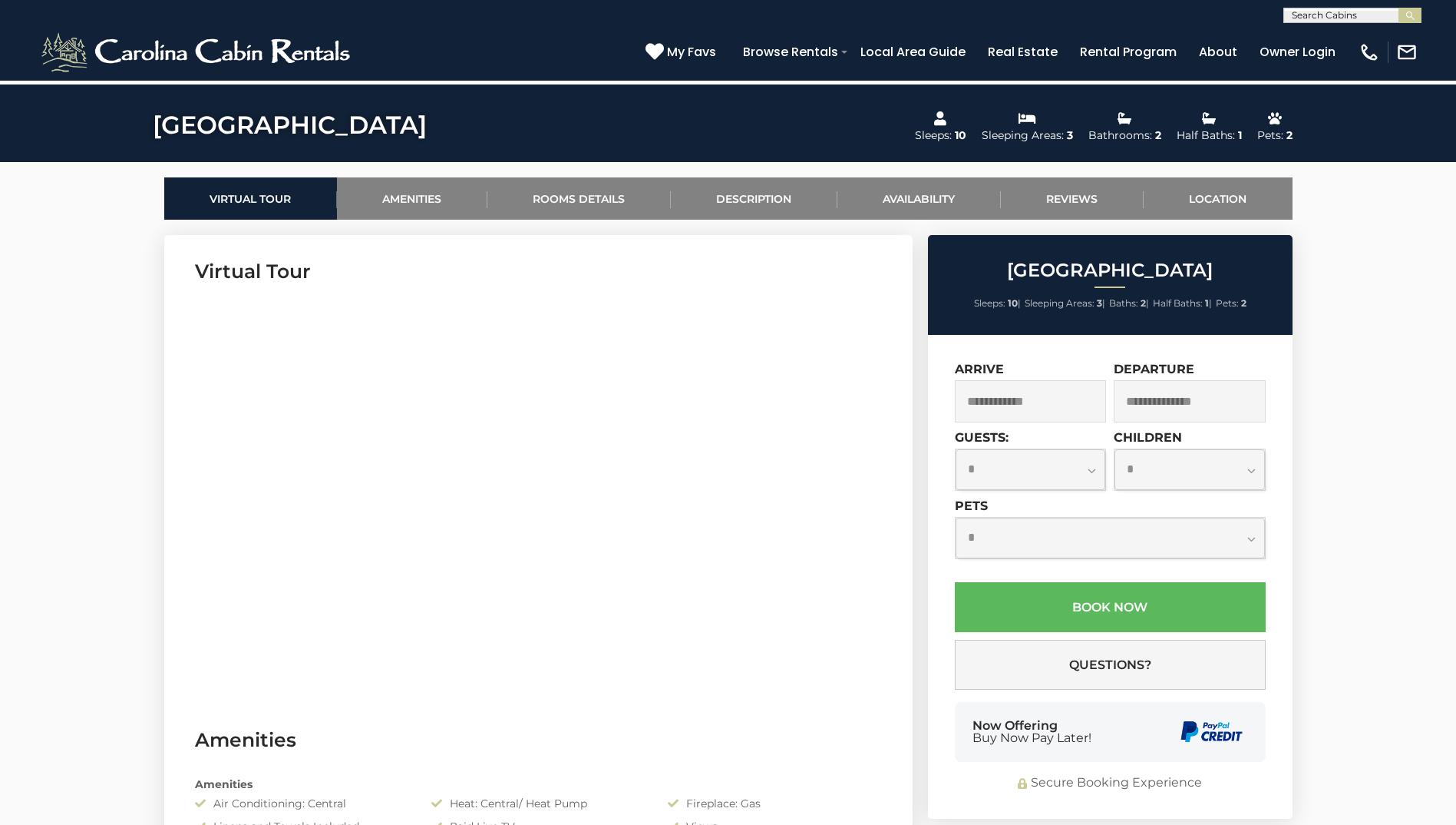
click at [717, 396] on input "text" at bounding box center [1031, 401] width 152 height 42
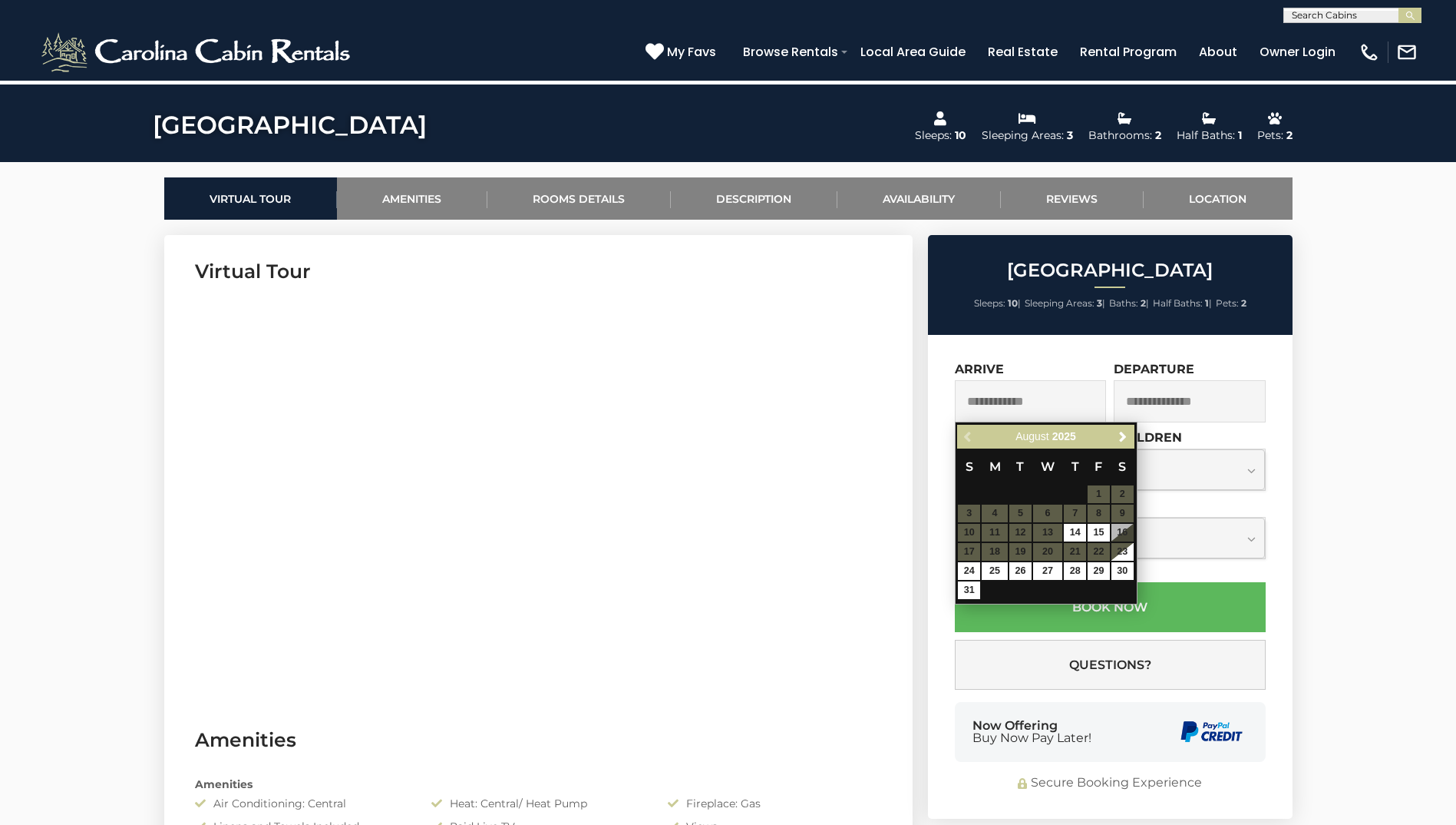
click at [717, 552] on table "S M T W T F S 1 2 3 4 5 6 7 8 9 10 11 12 13 14 15 16 17 18 19 20 21 22 23 24 25…" at bounding box center [1046, 524] width 177 height 152
